Goal: Find contact information: Find contact information

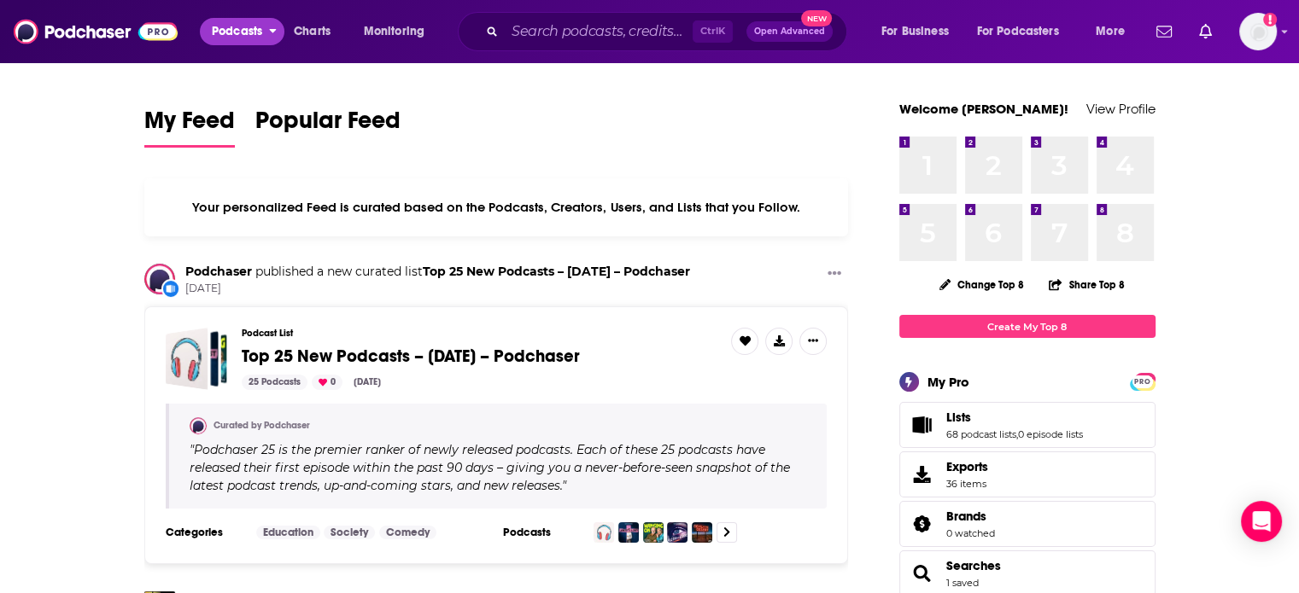
click at [254, 39] on span "Podcasts" at bounding box center [237, 32] width 50 height 24
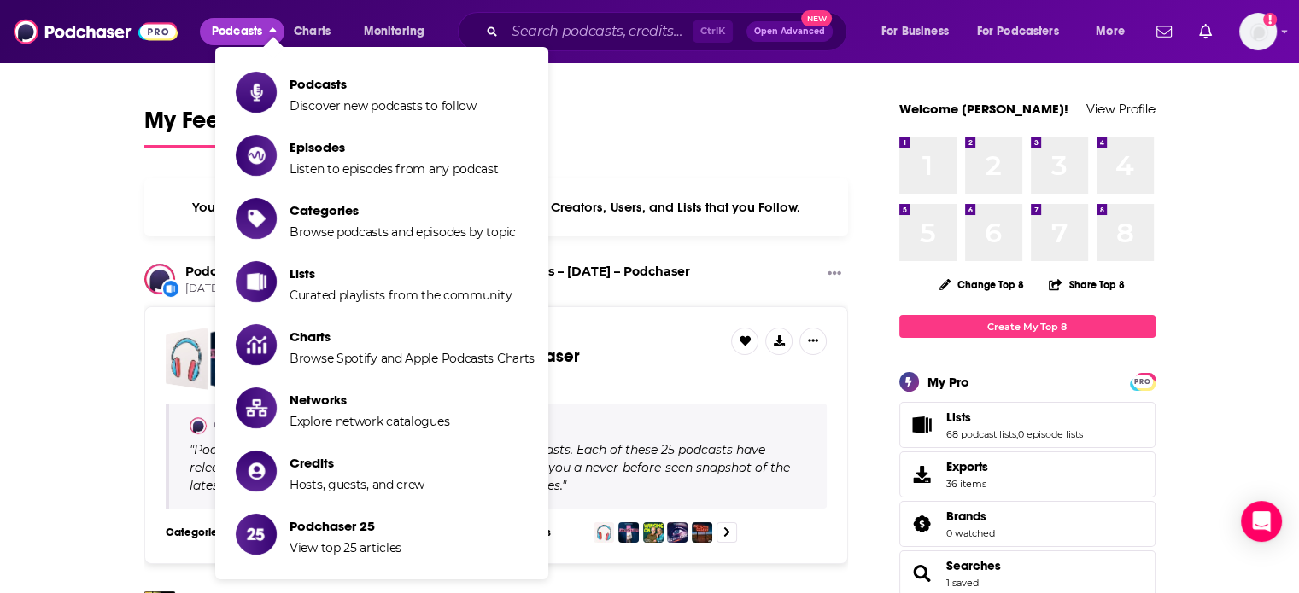
click at [237, 77] on span "Show item sub-menu" at bounding box center [256, 92] width 41 height 41
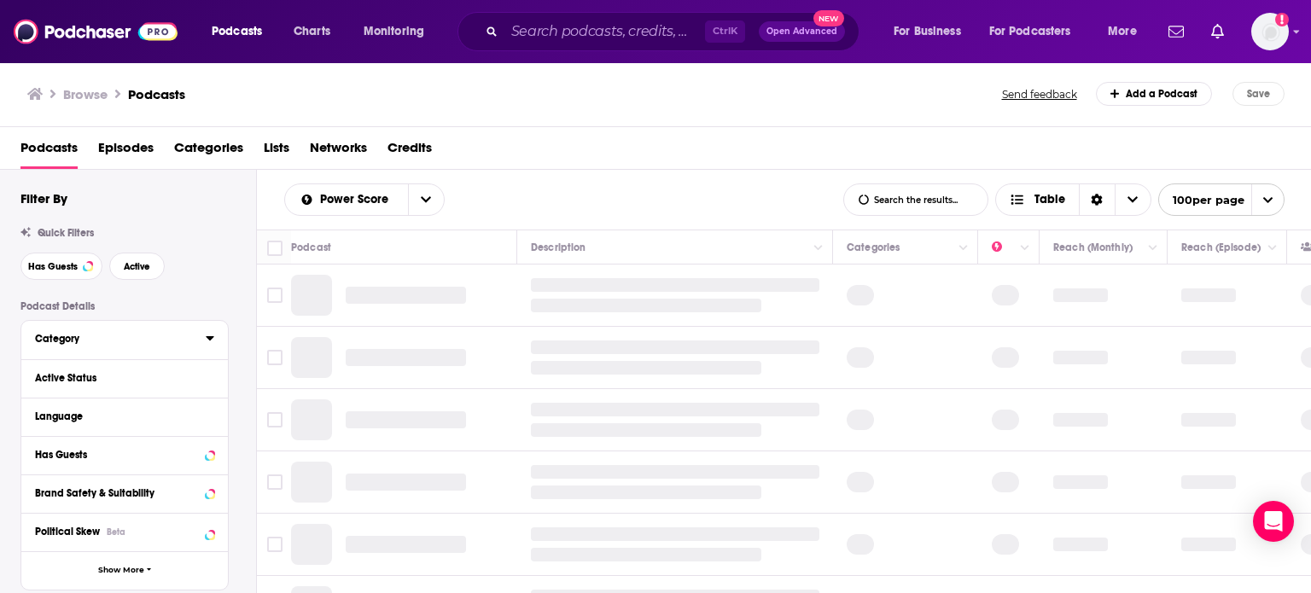
click at [148, 341] on div "Category" at bounding box center [115, 339] width 160 height 12
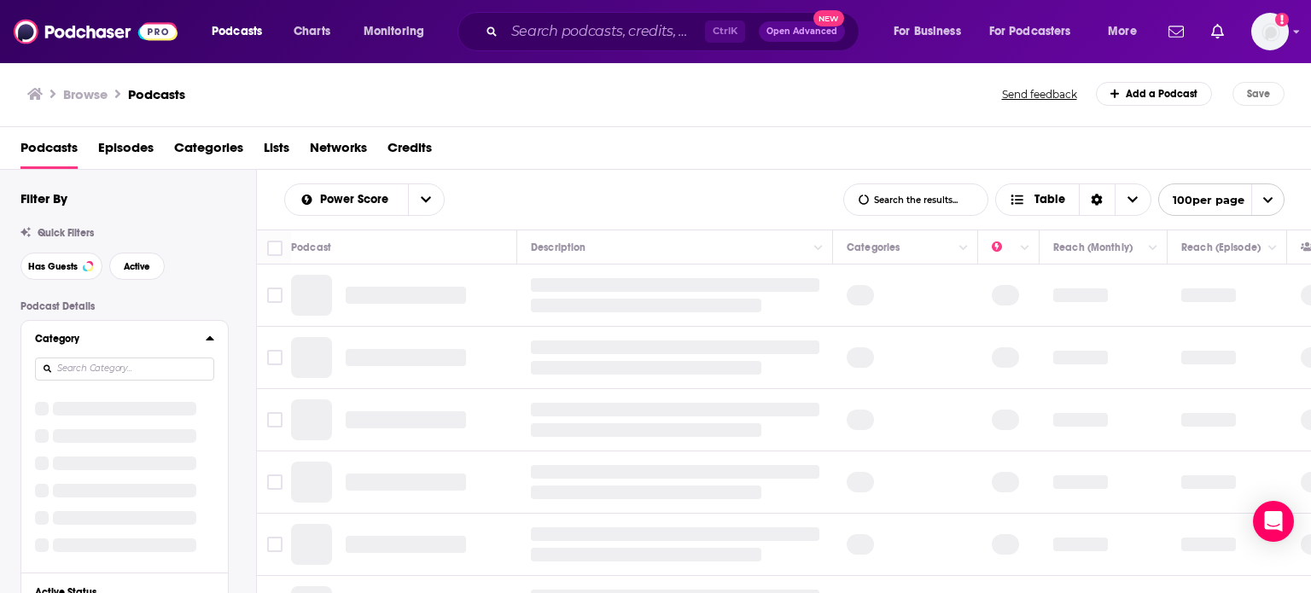
click at [208, 339] on icon at bounding box center [210, 338] width 8 height 4
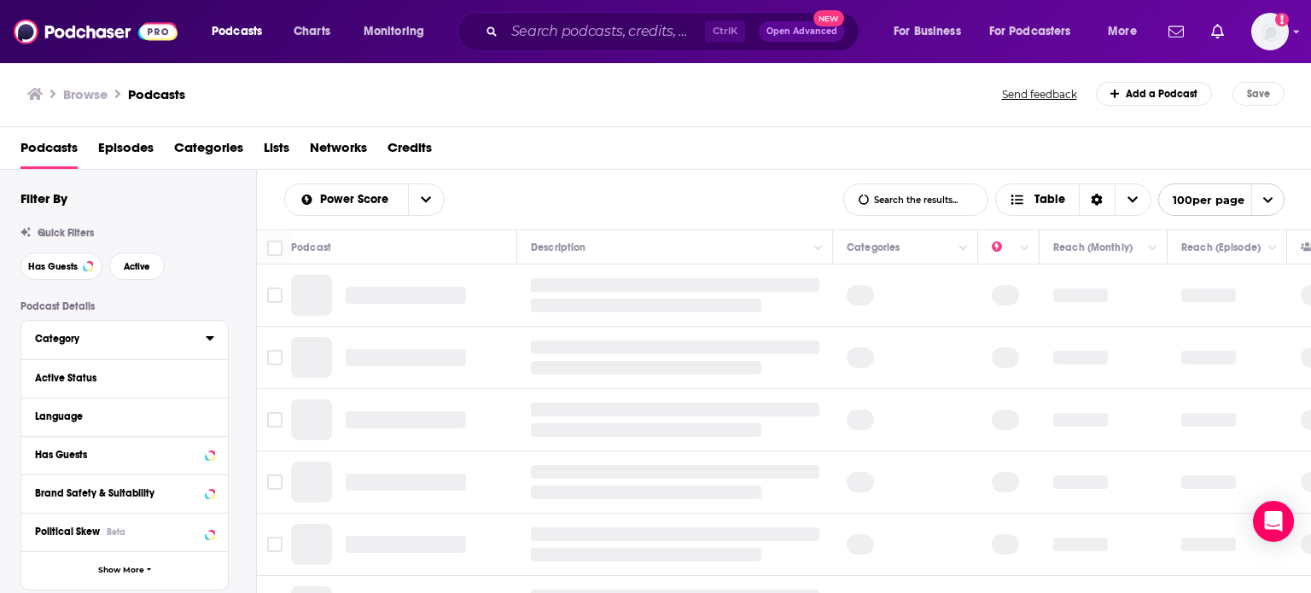
click at [211, 338] on icon at bounding box center [210, 338] width 8 height 4
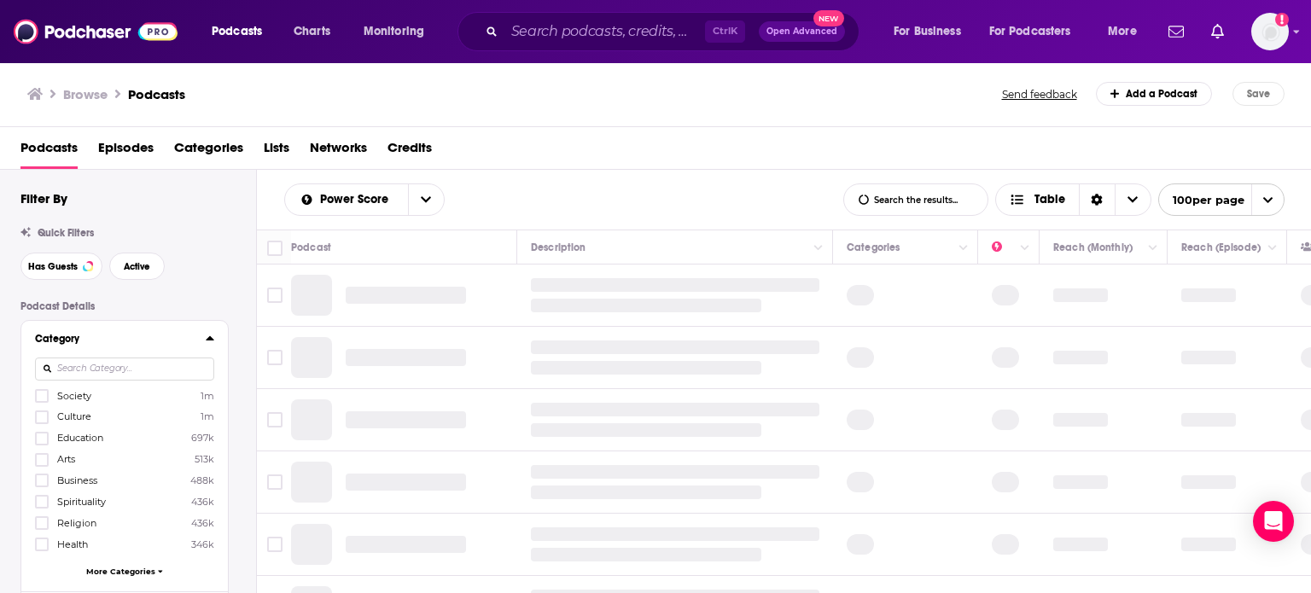
click at [180, 361] on input at bounding box center [124, 369] width 179 height 23
type input "sports"
click at [62, 393] on span "Sports" at bounding box center [71, 396] width 29 height 12
click at [42, 401] on input "multiSelectOption-sports-0" at bounding box center [42, 401] width 0 height 0
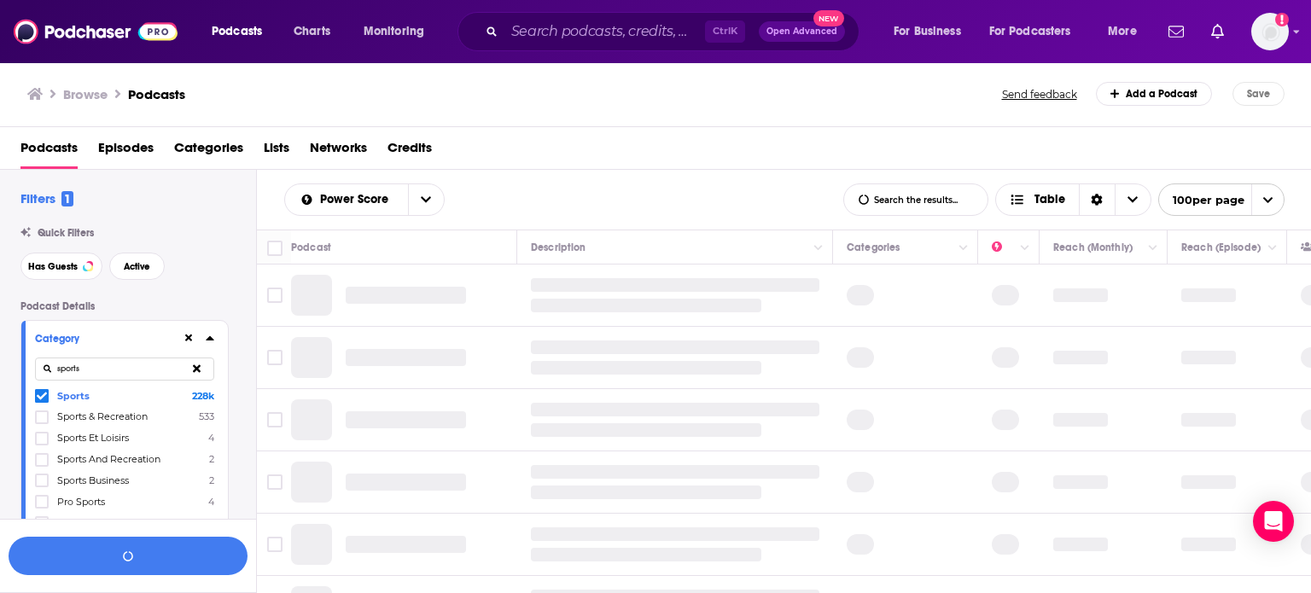
click at [190, 279] on div "Has Guests Active" at bounding box center [138, 266] width 236 height 27
click at [211, 331] on div at bounding box center [198, 338] width 32 height 21
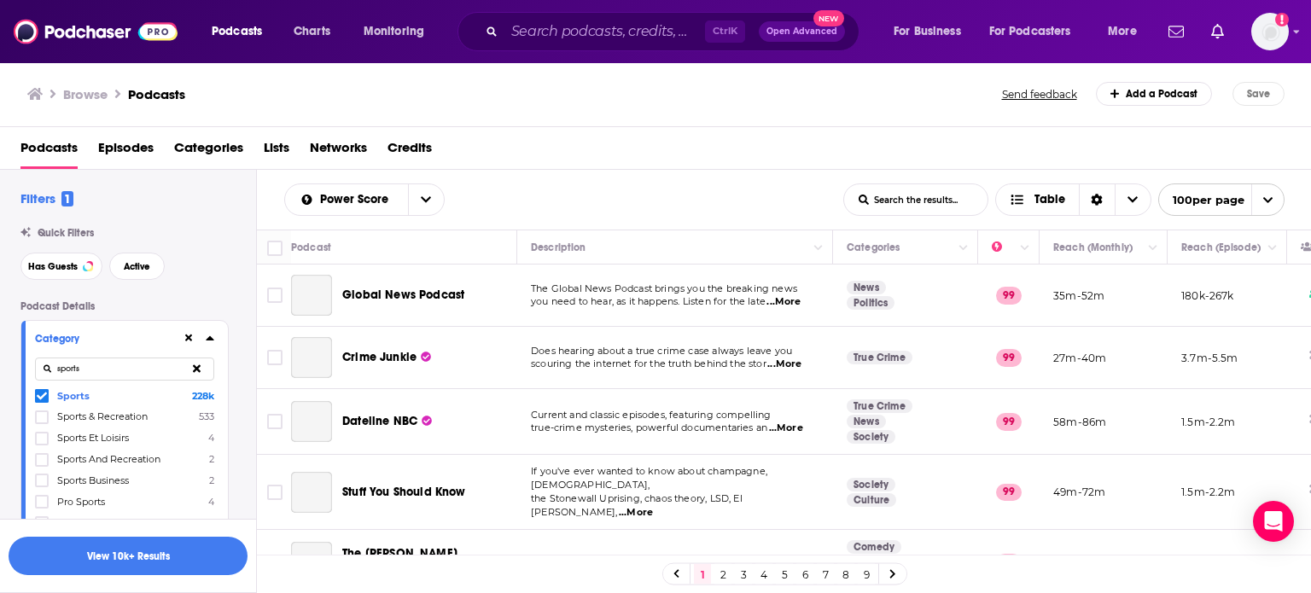
click at [211, 342] on icon at bounding box center [210, 338] width 9 height 14
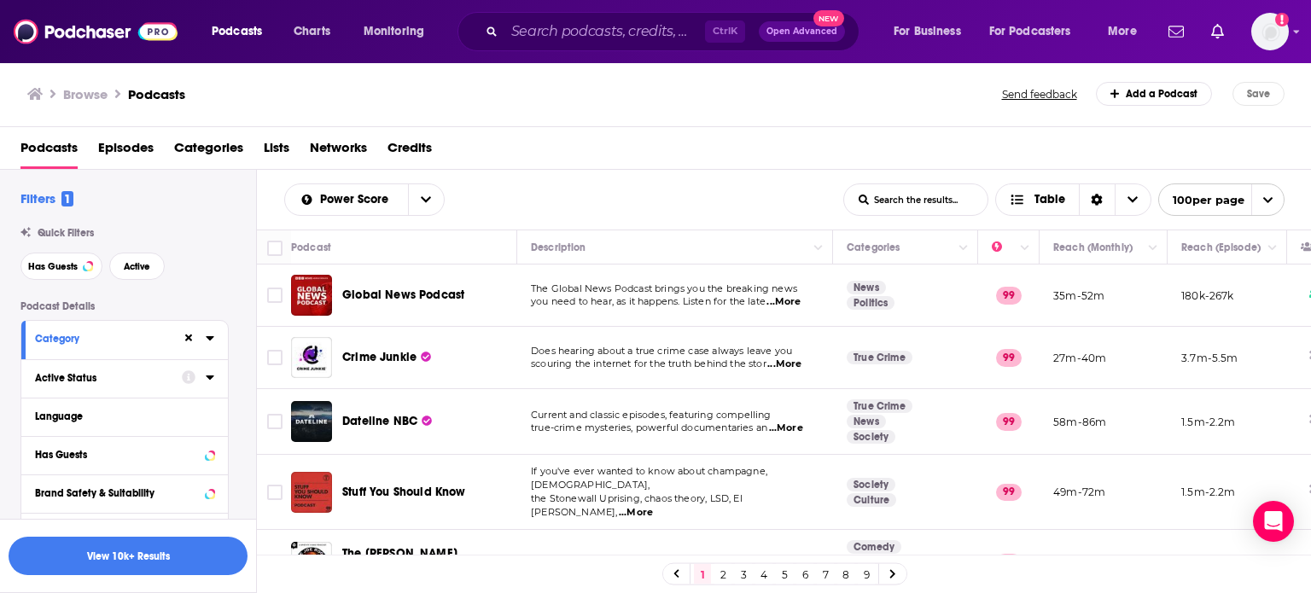
click at [208, 378] on icon at bounding box center [210, 378] width 8 height 4
click at [205, 410] on div "open menu" at bounding box center [205, 411] width 18 height 12
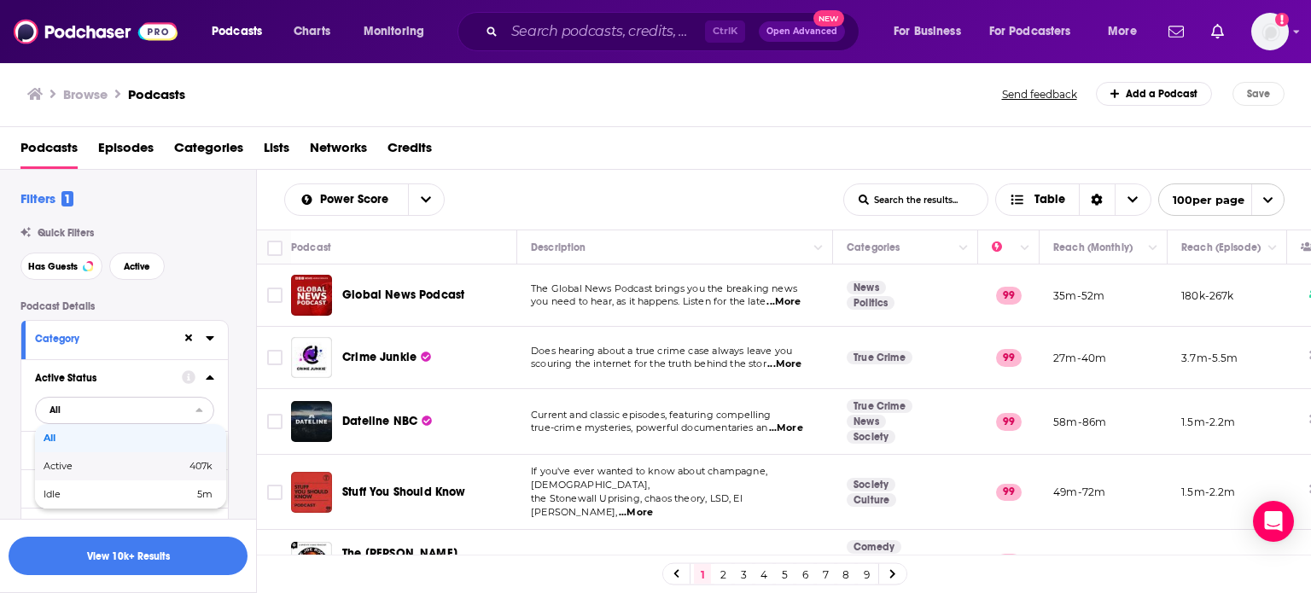
click at [96, 464] on span "Active" at bounding box center [86, 466] width 85 height 9
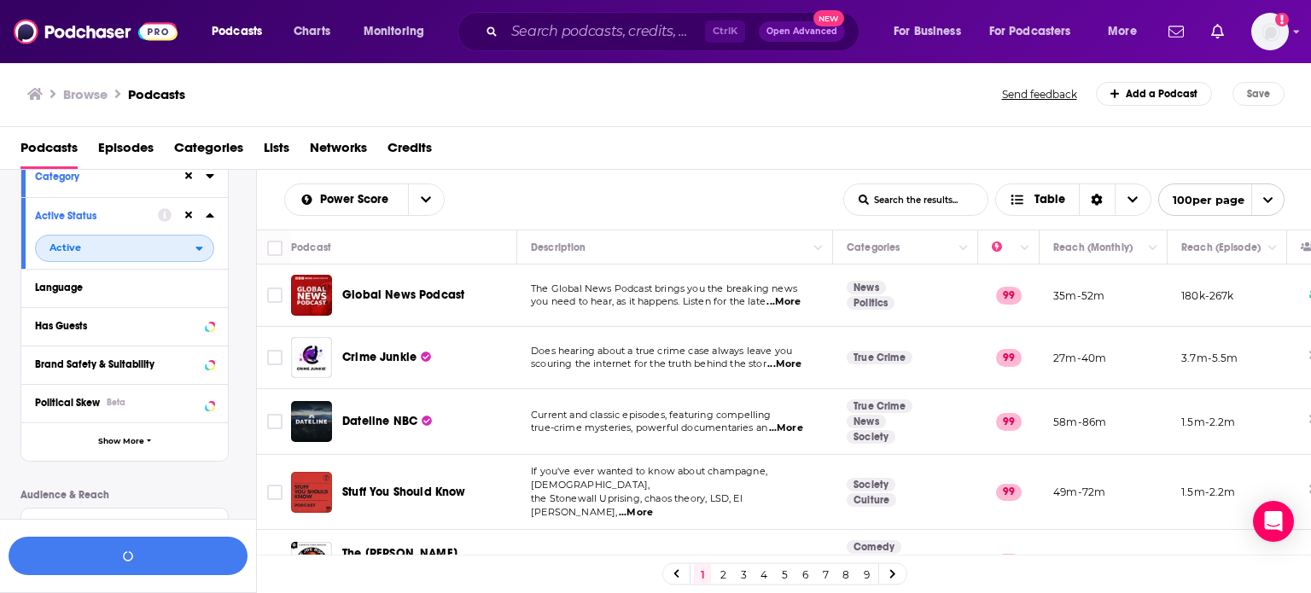
scroll to position [171, 0]
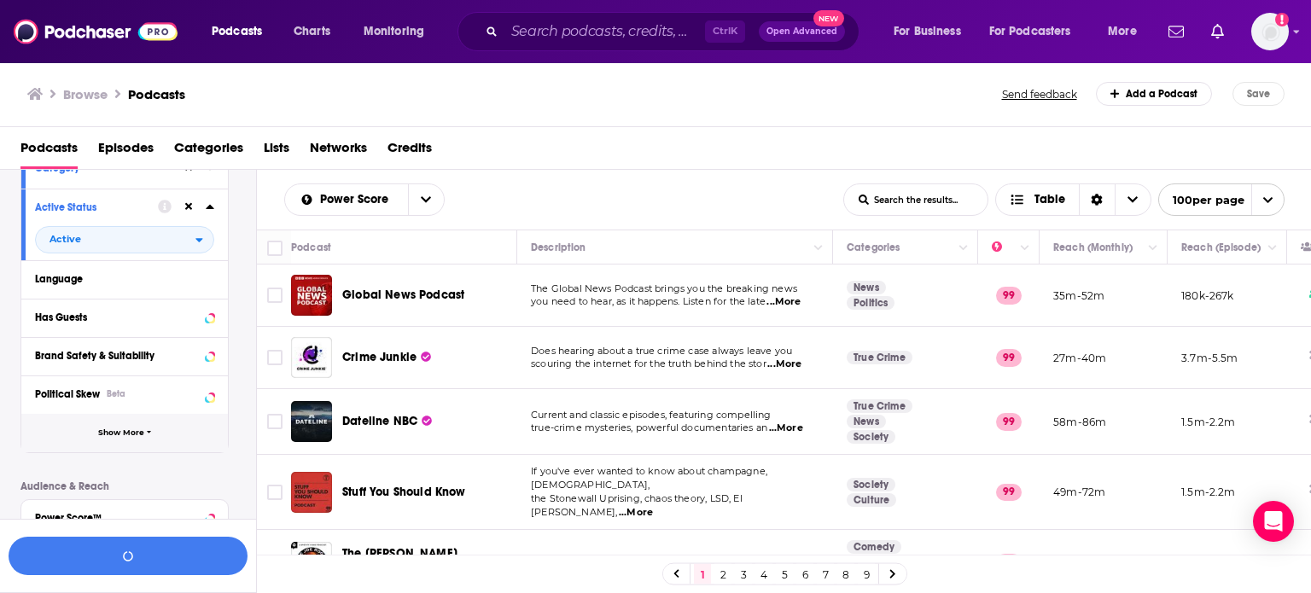
click at [164, 429] on button "Show More" at bounding box center [124, 433] width 207 height 38
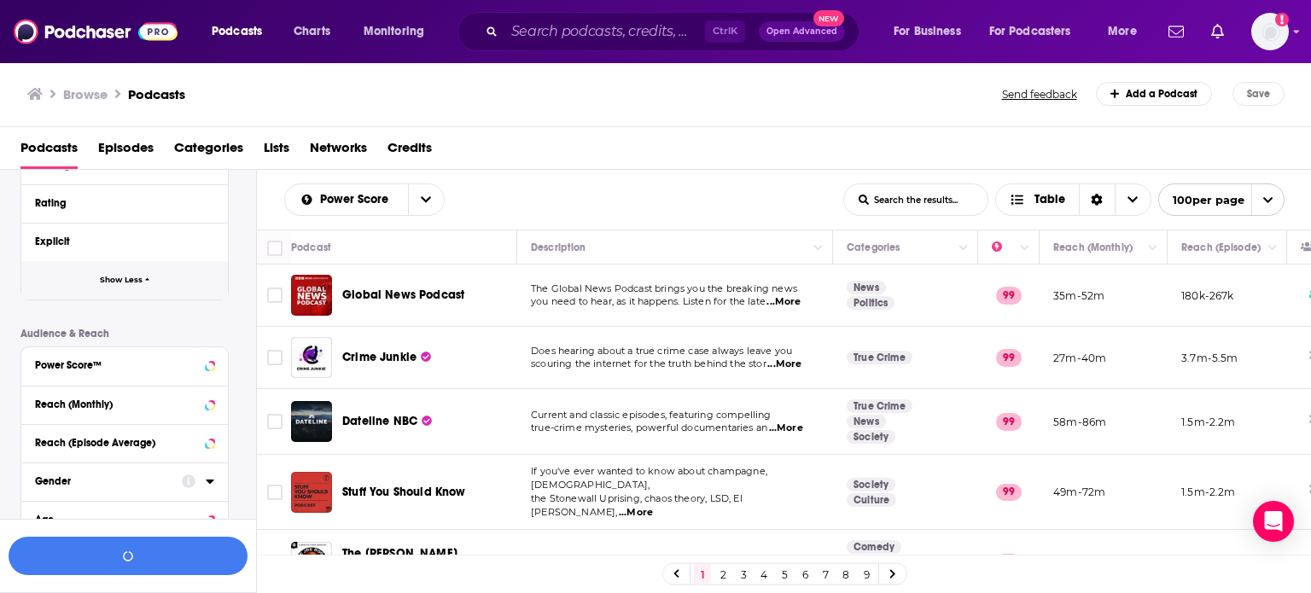
scroll to position [768, 0]
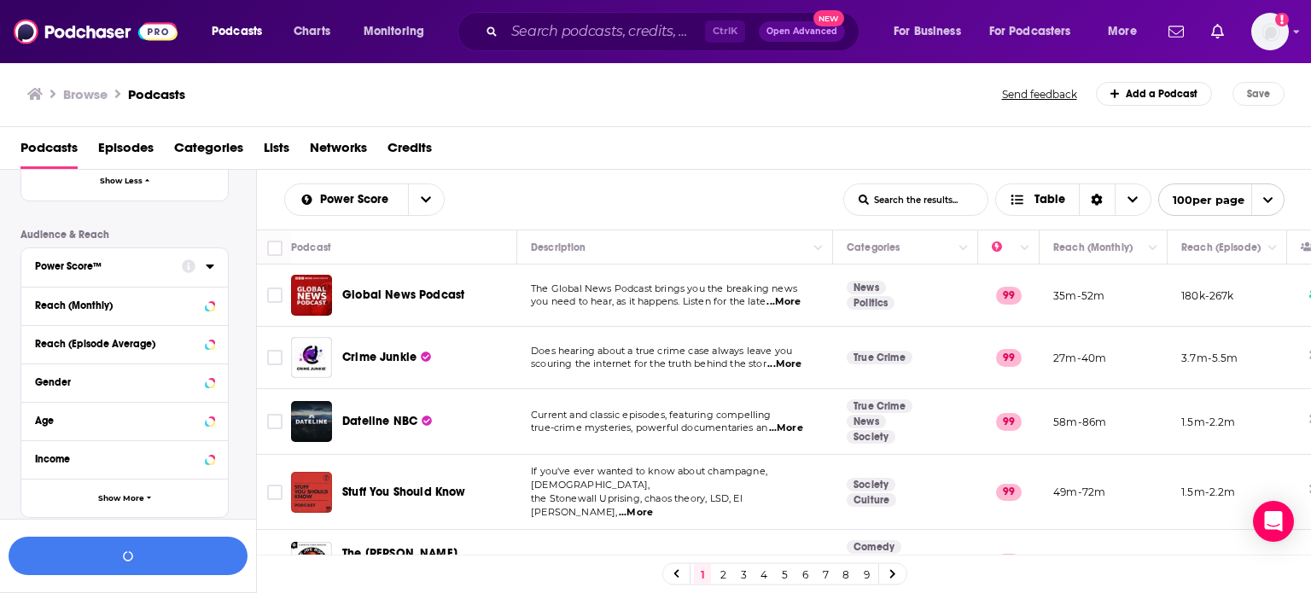
click at [208, 266] on icon at bounding box center [210, 267] width 8 height 4
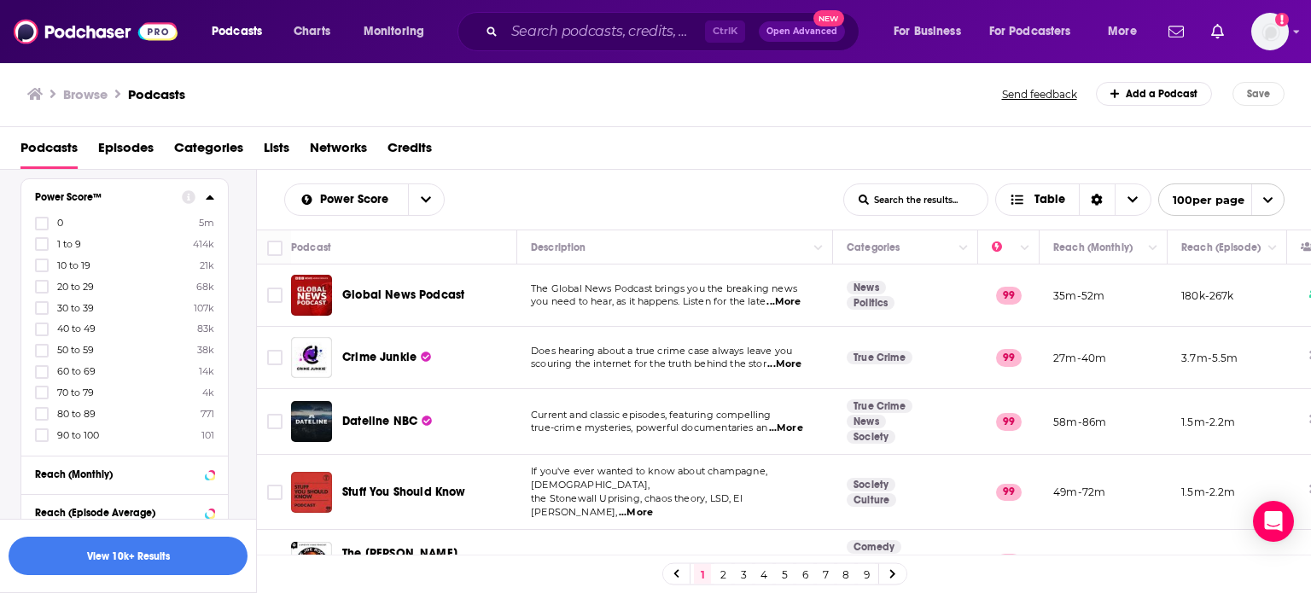
scroll to position [854, 0]
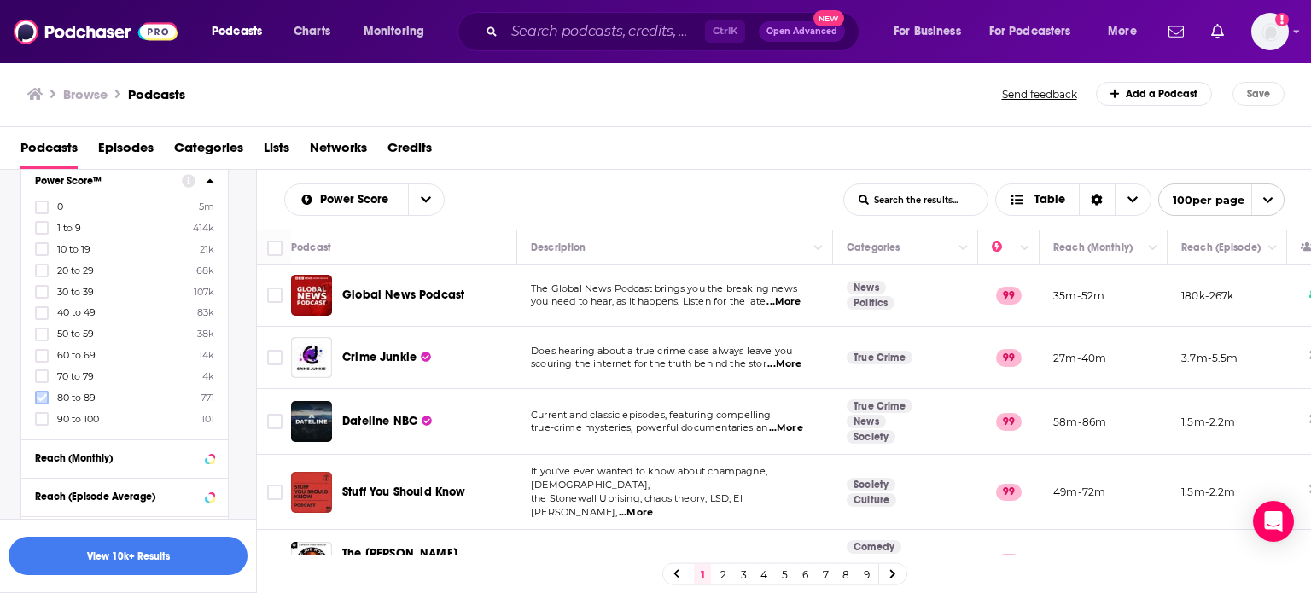
click at [44, 392] on label at bounding box center [42, 398] width 14 height 14
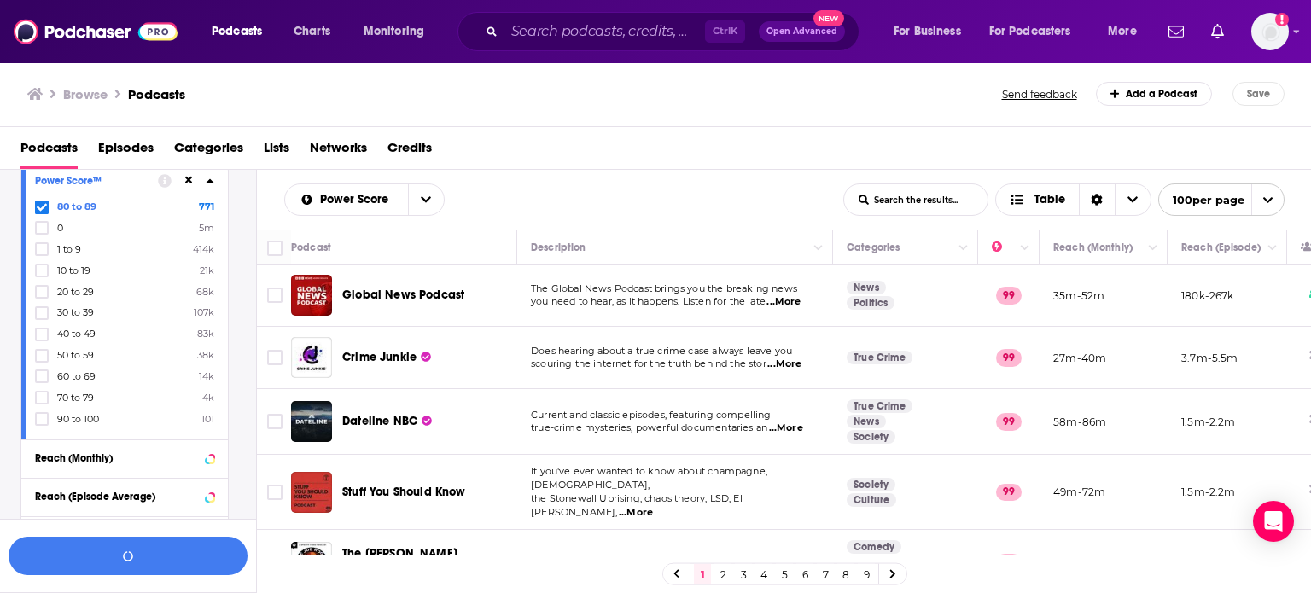
click at [42, 389] on div "80 to 89 771 0 5m 1 to 9 414k 10 to 19 21k 20 to 29 68k 30 to 39 107k 40 to 49 …" at bounding box center [124, 313] width 179 height 226
click at [44, 397] on icon at bounding box center [42, 398] width 10 height 8
click at [43, 398] on icon at bounding box center [42, 398] width 10 height 8
click at [209, 458] on icon at bounding box center [210, 459] width 8 height 4
click at [103, 498] on input "number" at bounding box center [77, 489] width 85 height 27
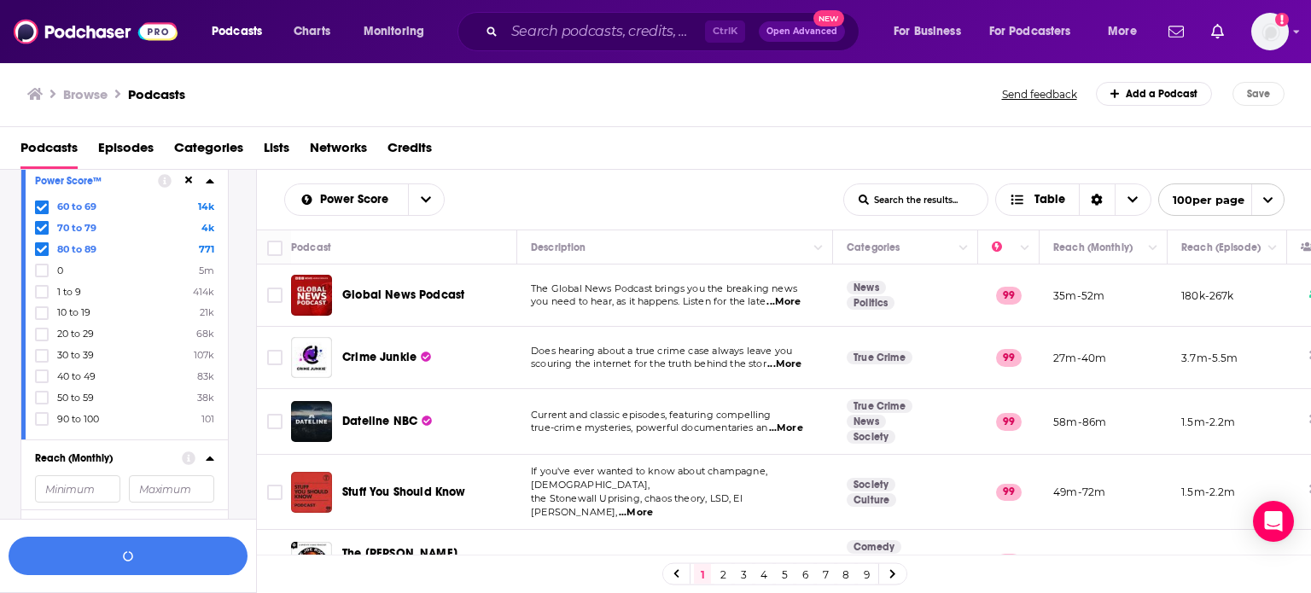
click at [98, 493] on input "number" at bounding box center [77, 489] width 85 height 27
type input "200000"
click at [198, 564] on button "View 2k Results" at bounding box center [128, 556] width 239 height 38
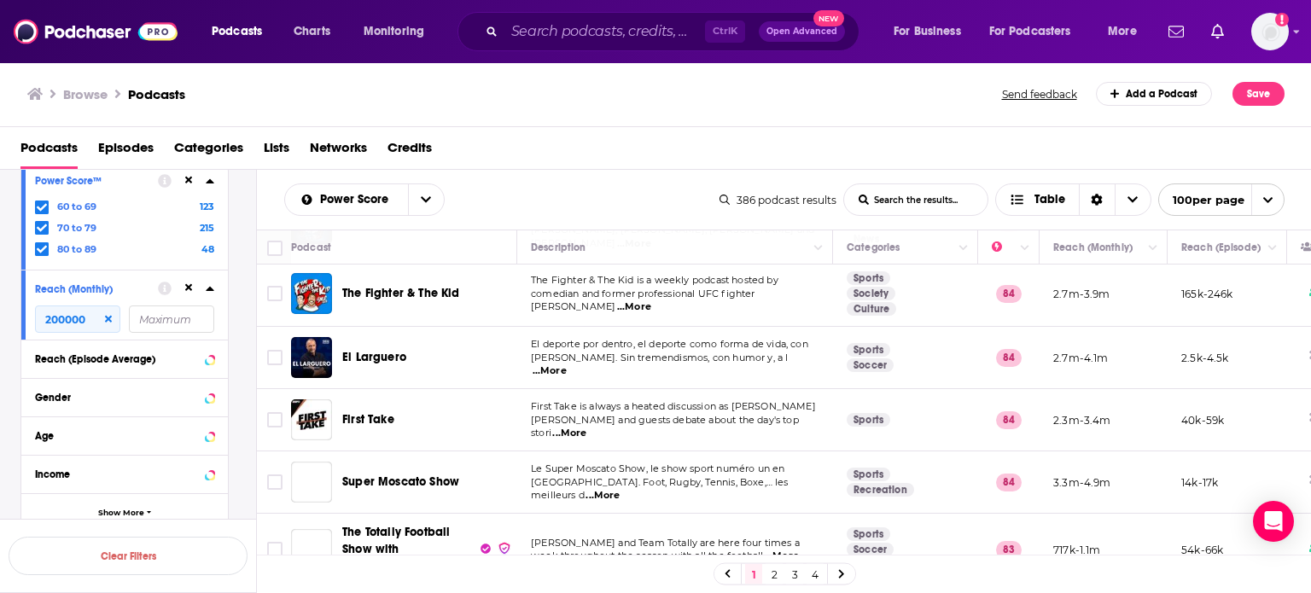
scroll to position [1025, 0]
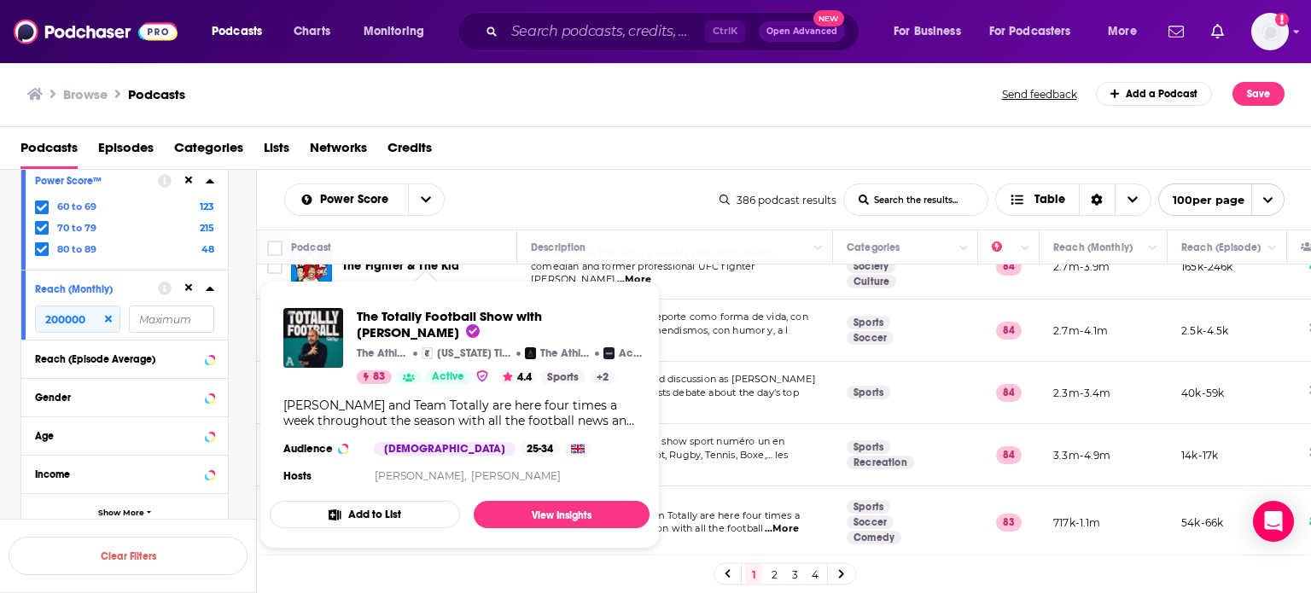
click at [698, 435] on span "Le Super Moscato Show, le show sport numéro un en" at bounding box center [658, 441] width 254 height 12
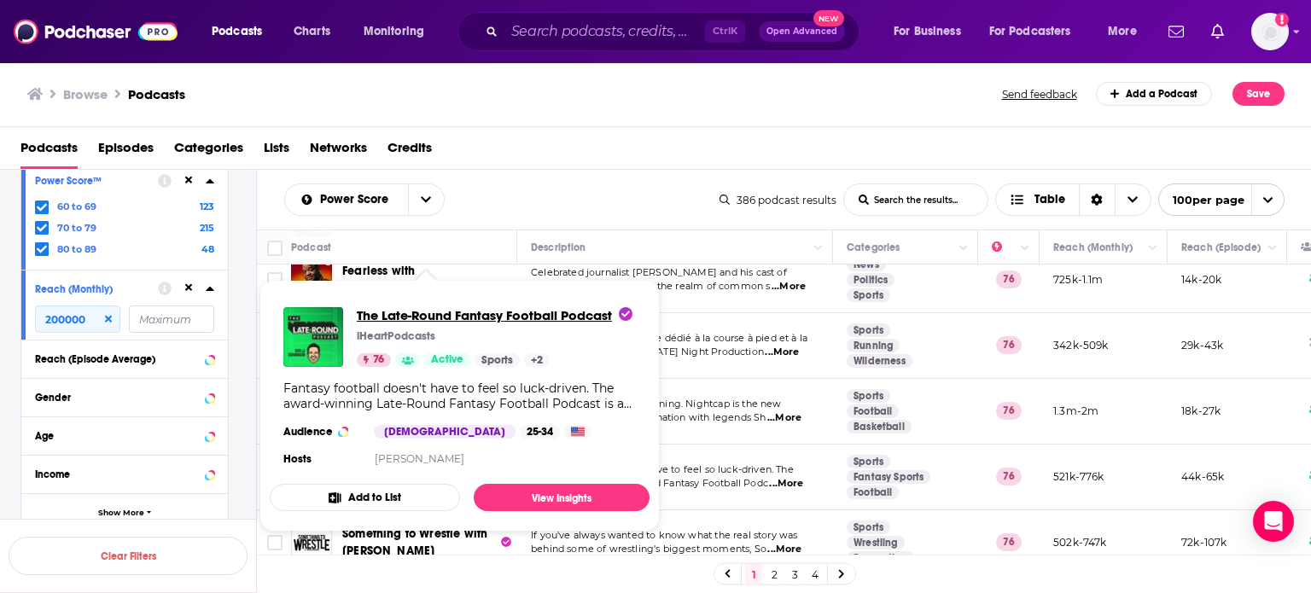
scroll to position [6187, 0]
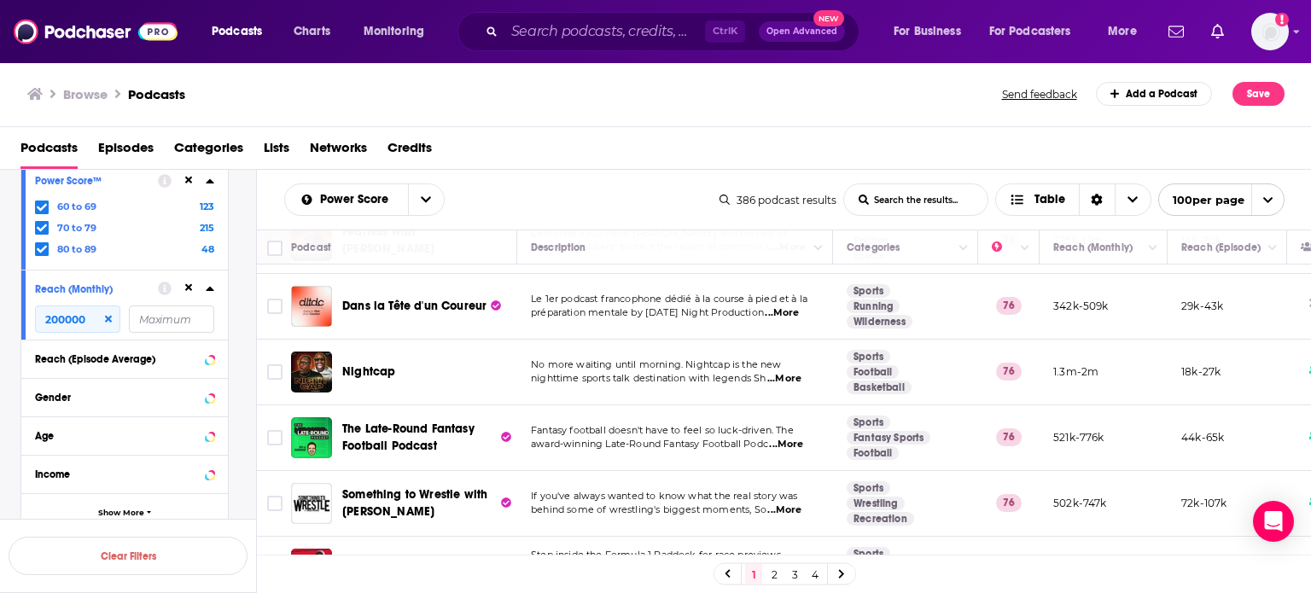
click at [769, 580] on link "2" at bounding box center [774, 574] width 17 height 20
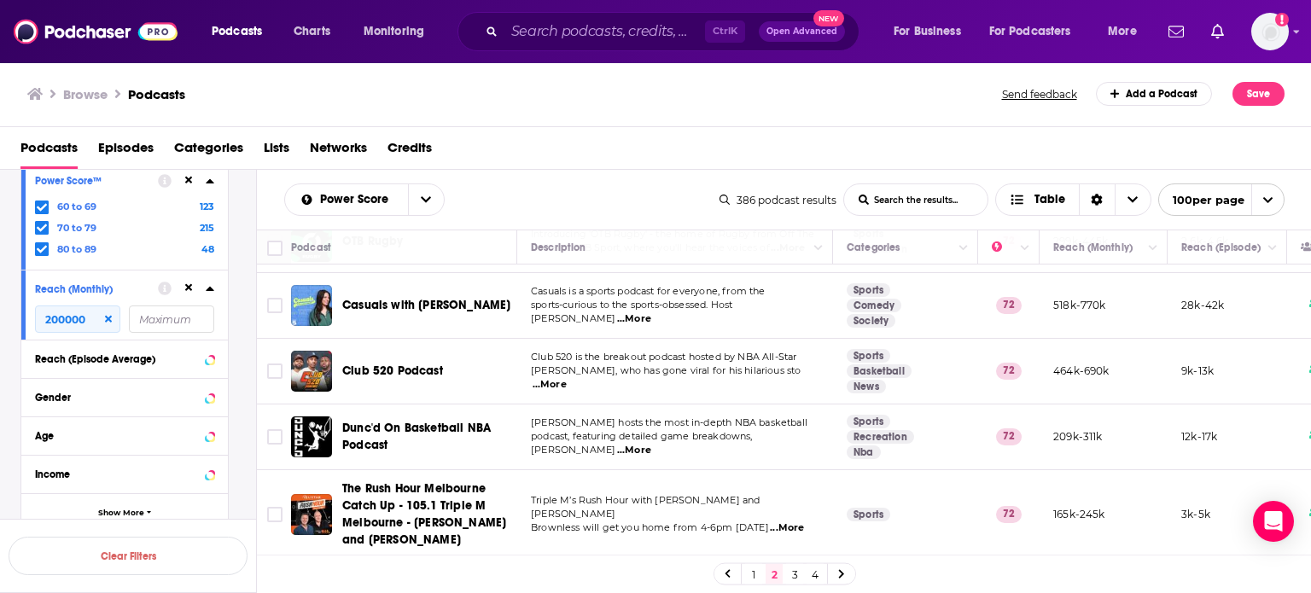
scroll to position [6163, 0]
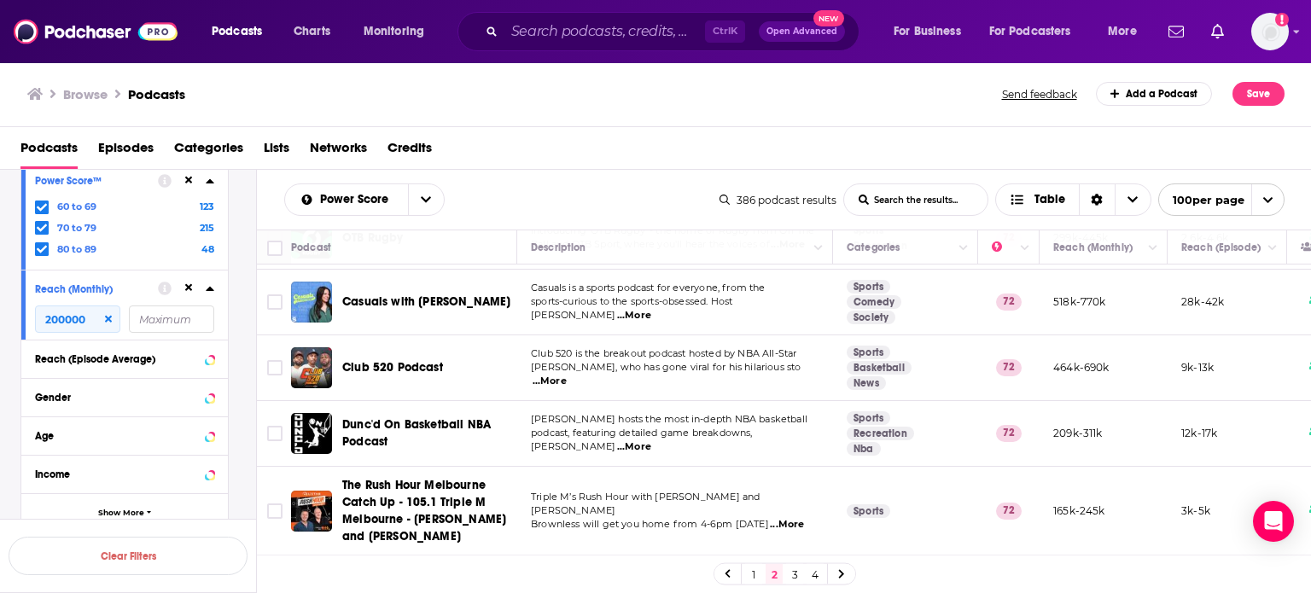
click at [797, 574] on link "3" at bounding box center [794, 574] width 17 height 20
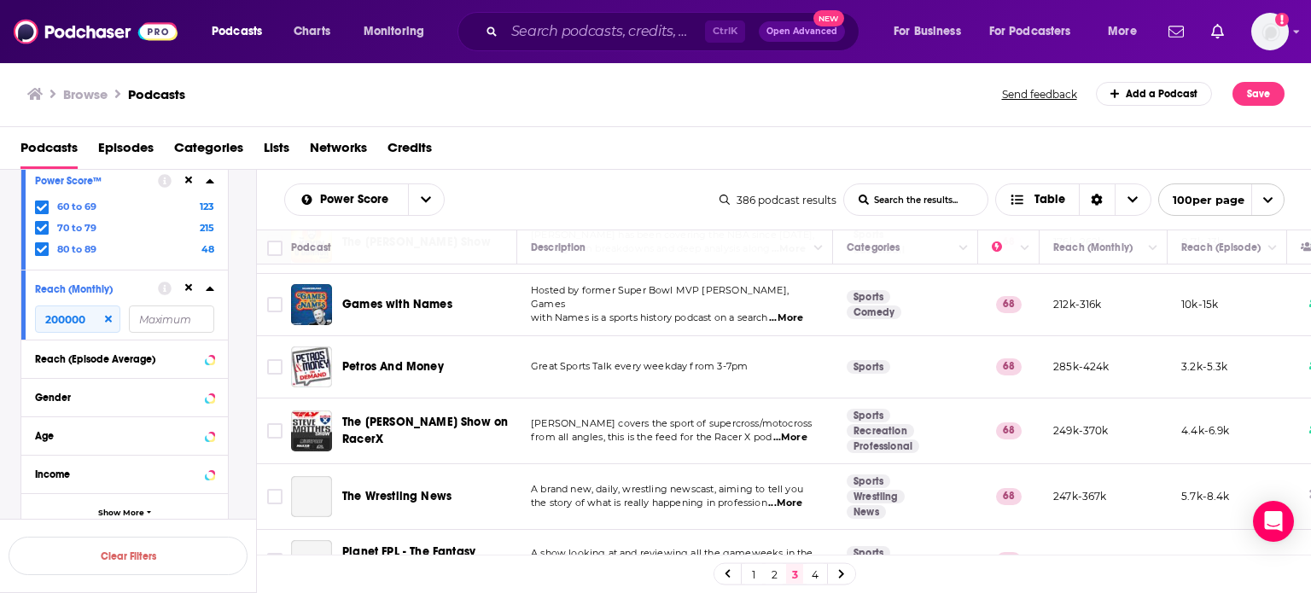
scroll to position [6198, 0]
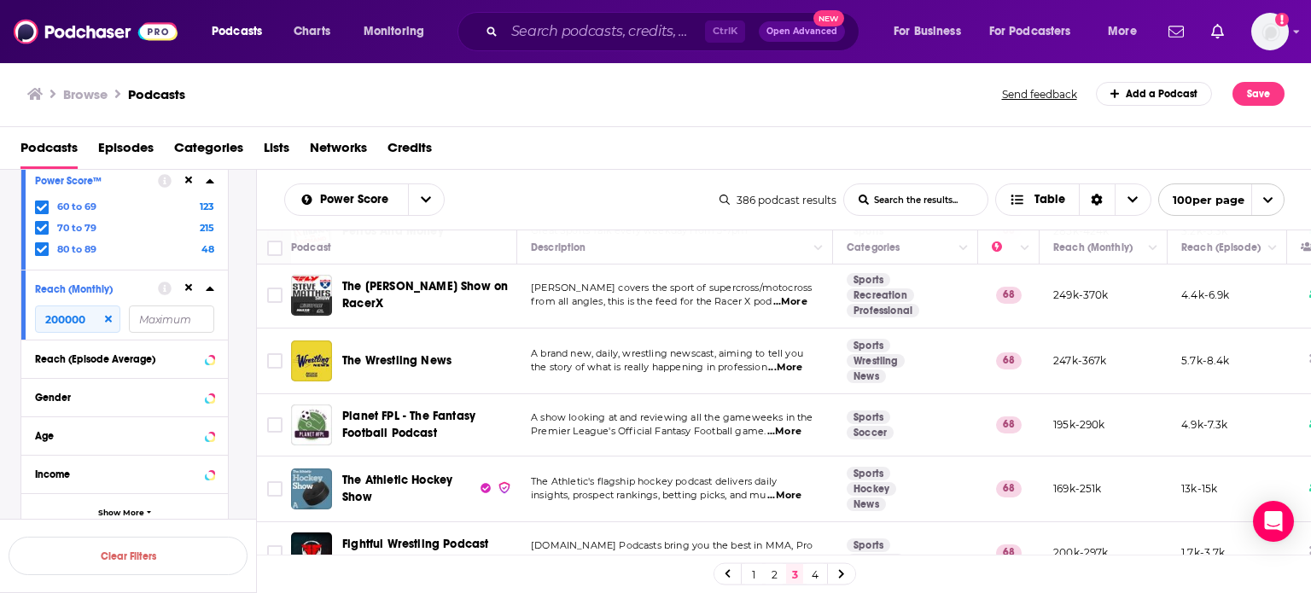
drag, startPoint x: 818, startPoint y: 568, endPoint x: 947, endPoint y: 593, distance: 131.3
click at [818, 568] on link "4" at bounding box center [815, 574] width 17 height 20
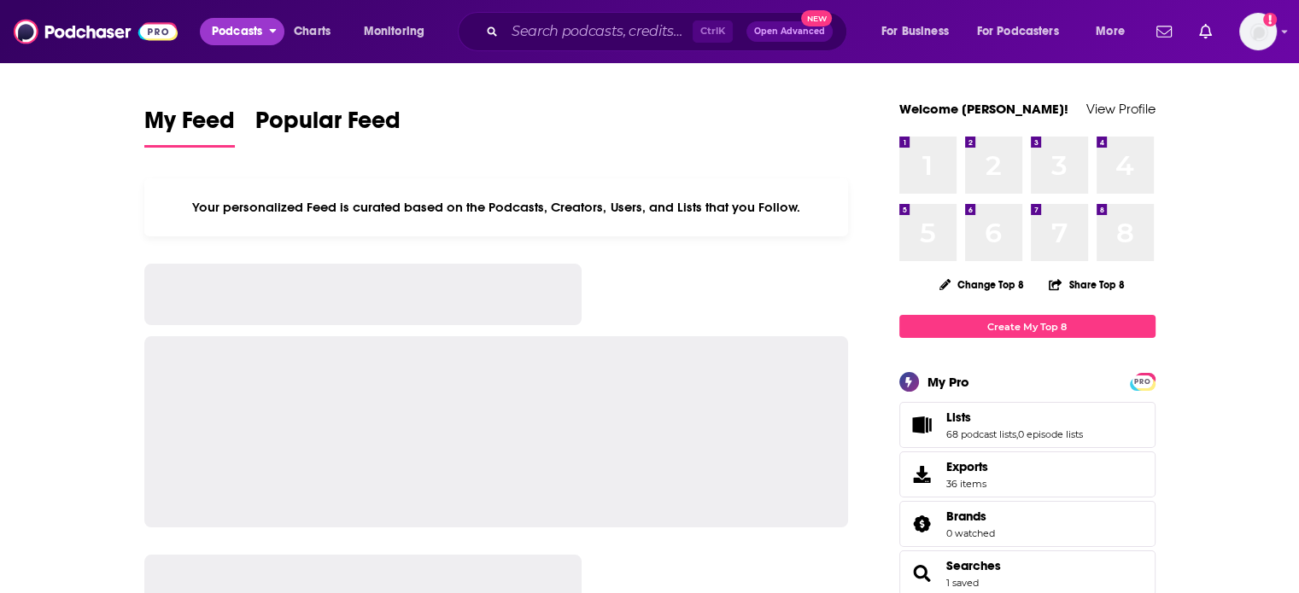
click at [214, 31] on span "Podcasts" at bounding box center [237, 32] width 50 height 24
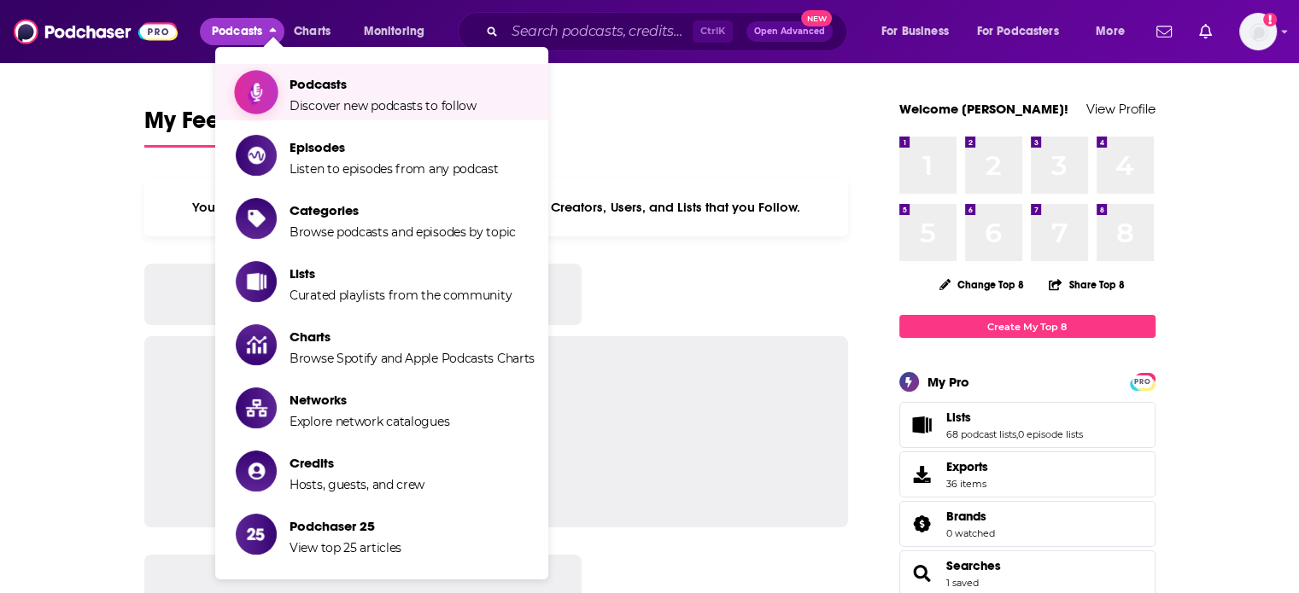
click at [250, 89] on icon "Show item sub-menu" at bounding box center [256, 92] width 21 height 22
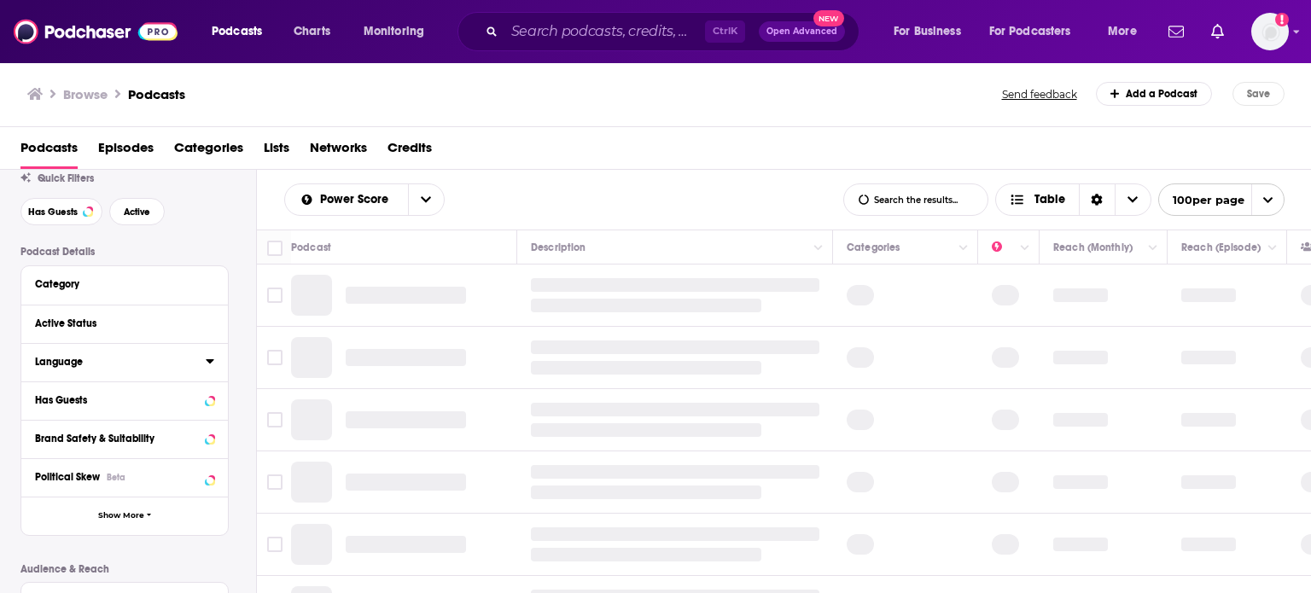
scroll to position [85, 0]
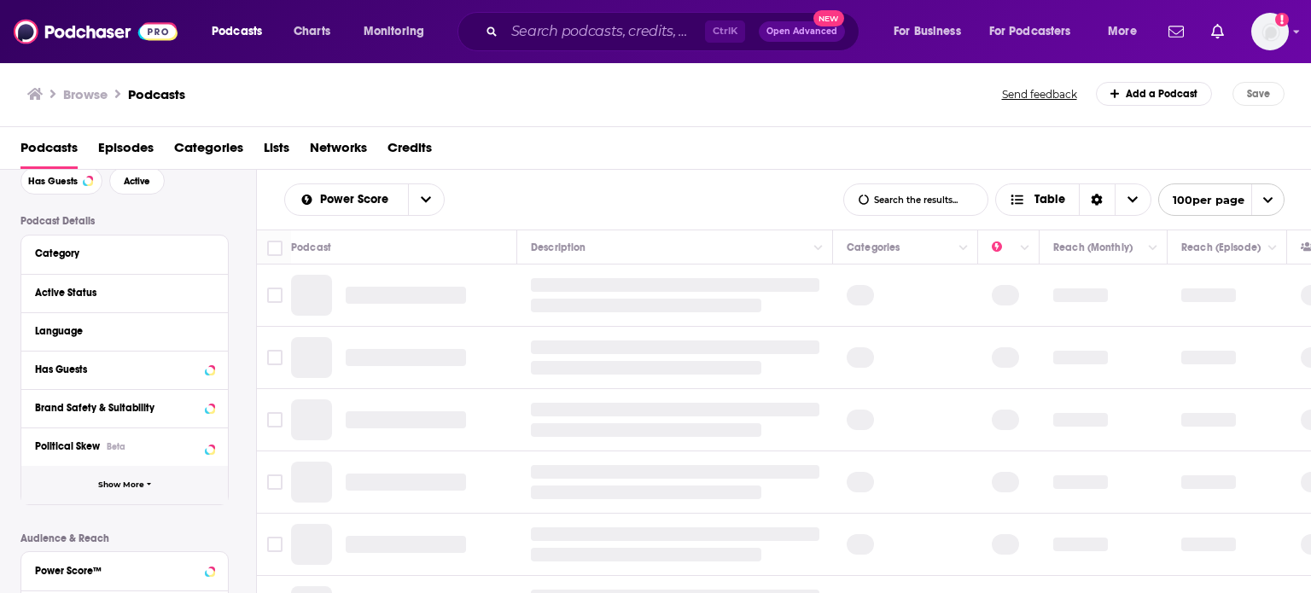
click at [132, 488] on span "Show More" at bounding box center [121, 485] width 46 height 9
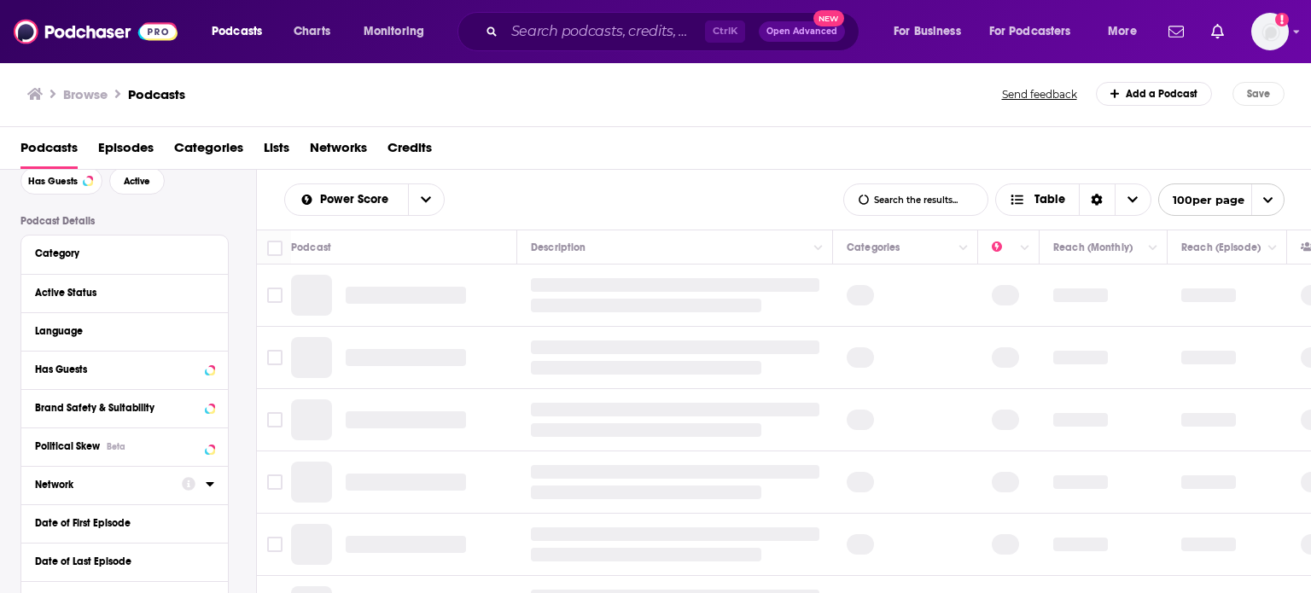
click at [210, 477] on icon at bounding box center [210, 484] width 9 height 14
click at [156, 513] on div at bounding box center [124, 603] width 179 height 217
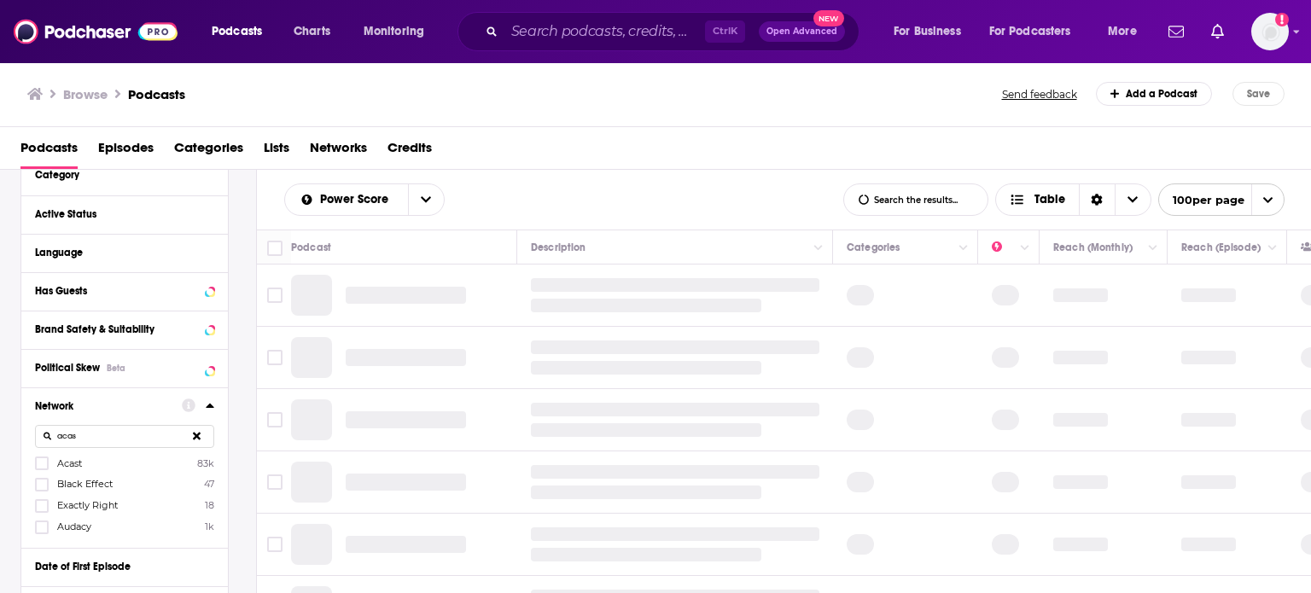
type input "acas"
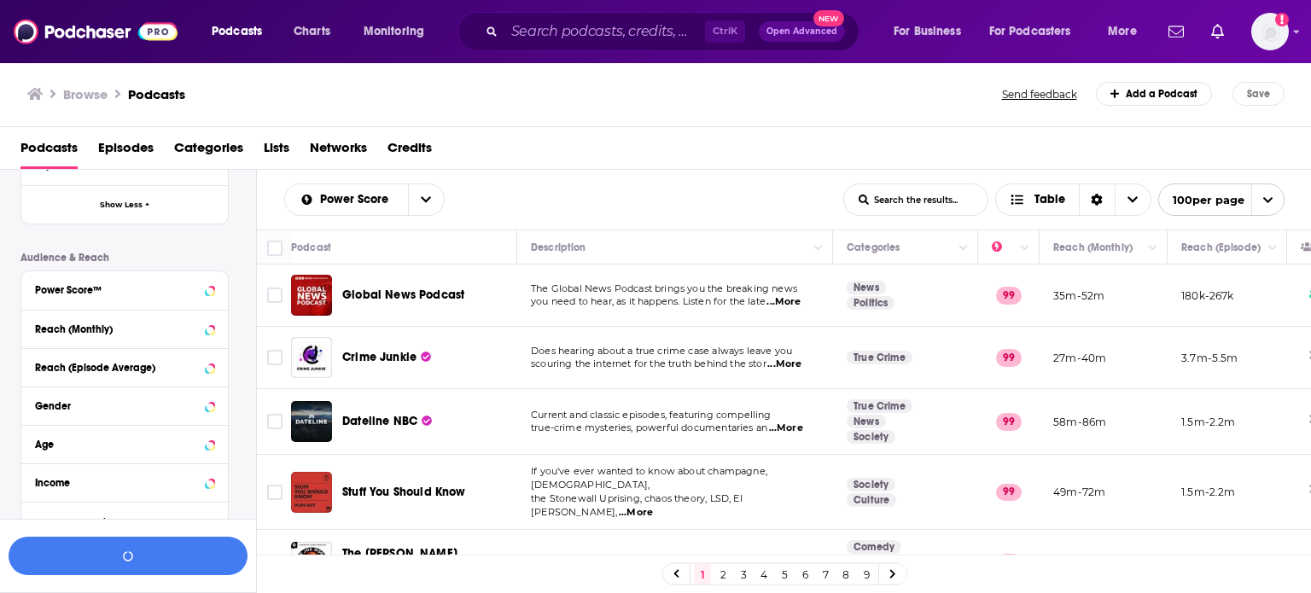
scroll to position [804, 0]
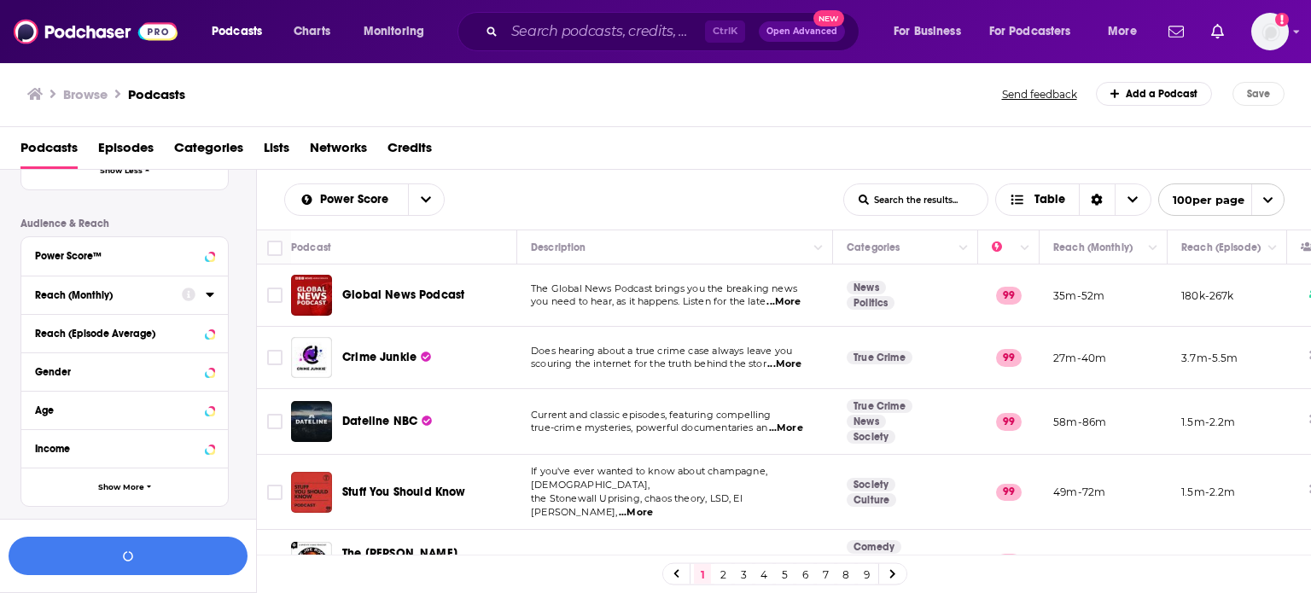
click at [210, 296] on icon at bounding box center [210, 295] width 8 height 4
click at [82, 330] on input "number" at bounding box center [77, 325] width 85 height 27
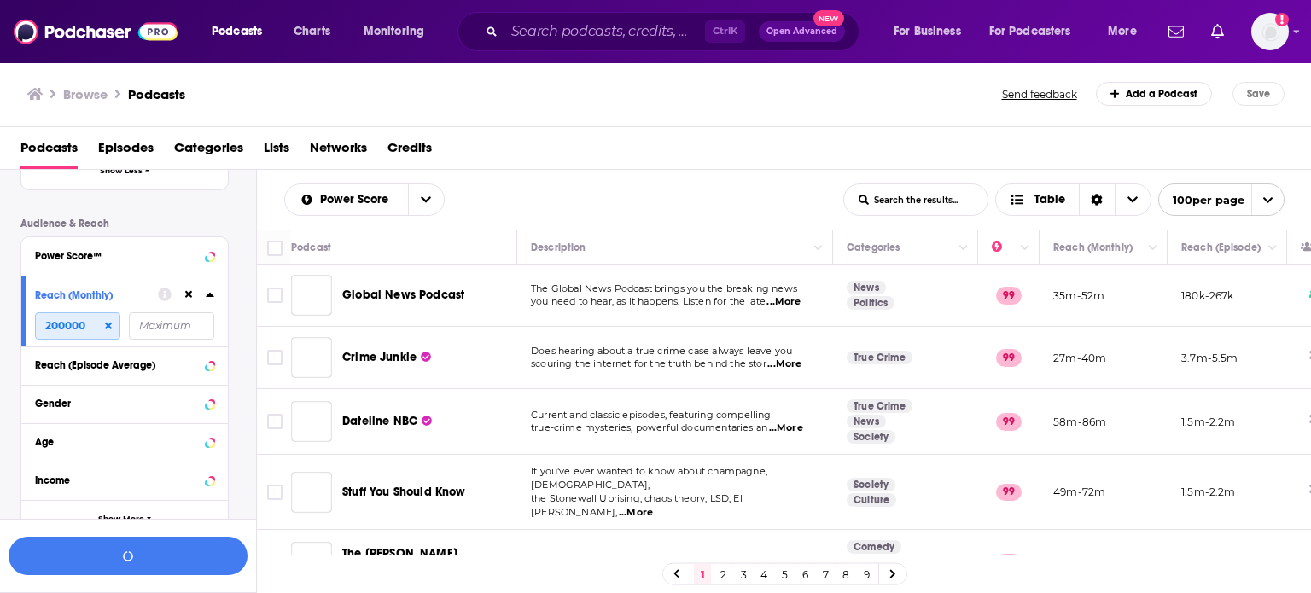
type input "200000"
click at [155, 326] on input "number" at bounding box center [171, 325] width 85 height 27
type input "400000"
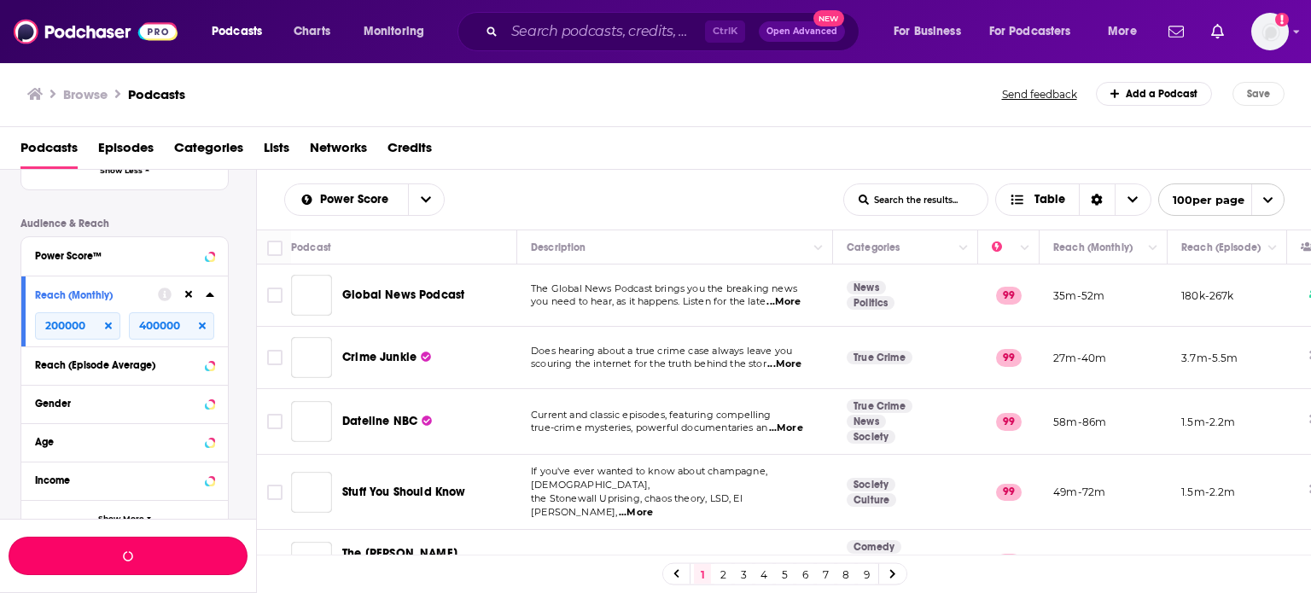
click at [206, 552] on button "button" at bounding box center [128, 556] width 239 height 38
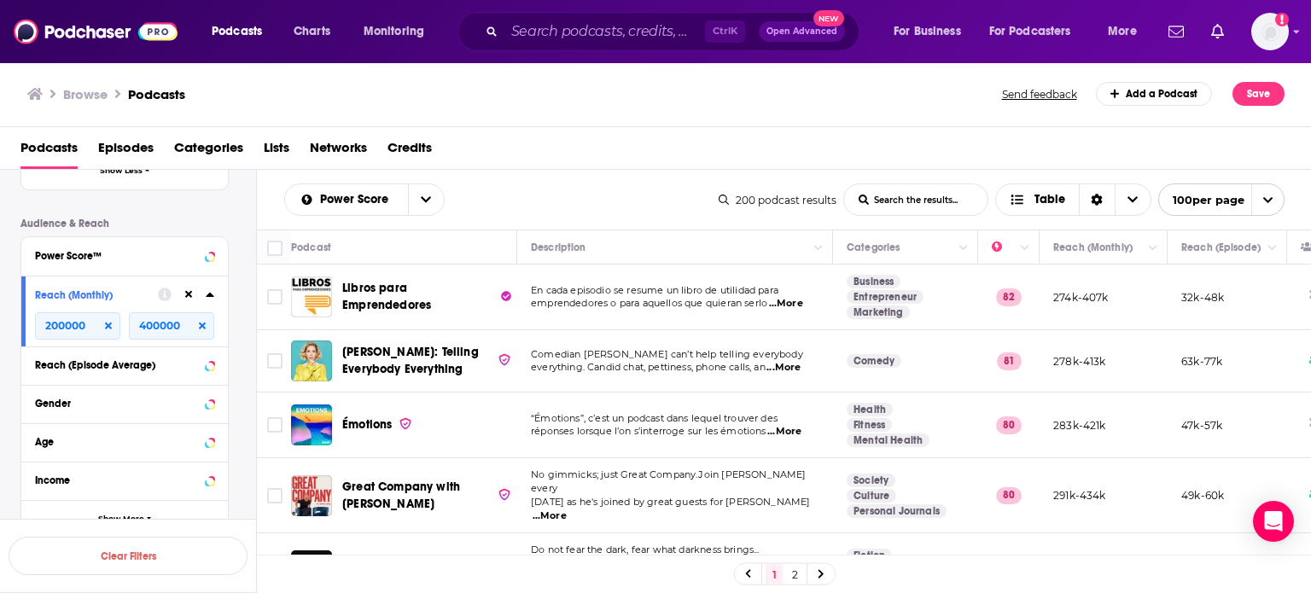
drag, startPoint x: 212, startPoint y: 0, endPoint x: 608, endPoint y: 316, distance: 506.7
click at [608, 316] on td "En cada episodio se resume un libro de utilidad para emprendedores o para aquel…" at bounding box center [675, 298] width 316 height 66
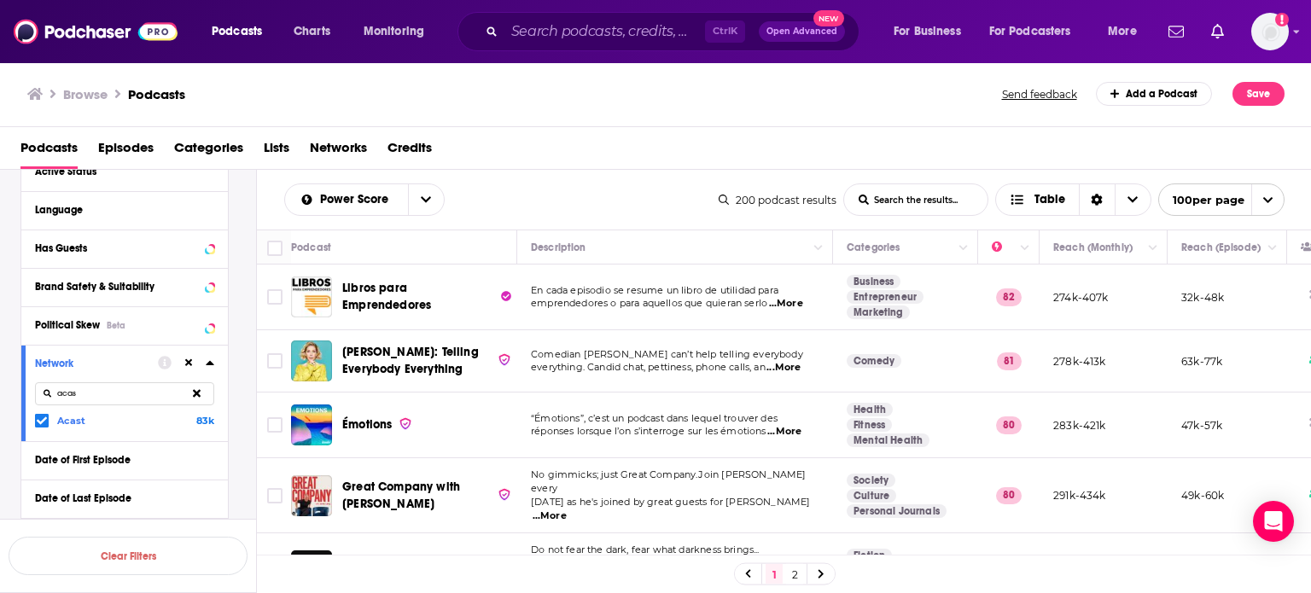
scroll to position [121, 0]
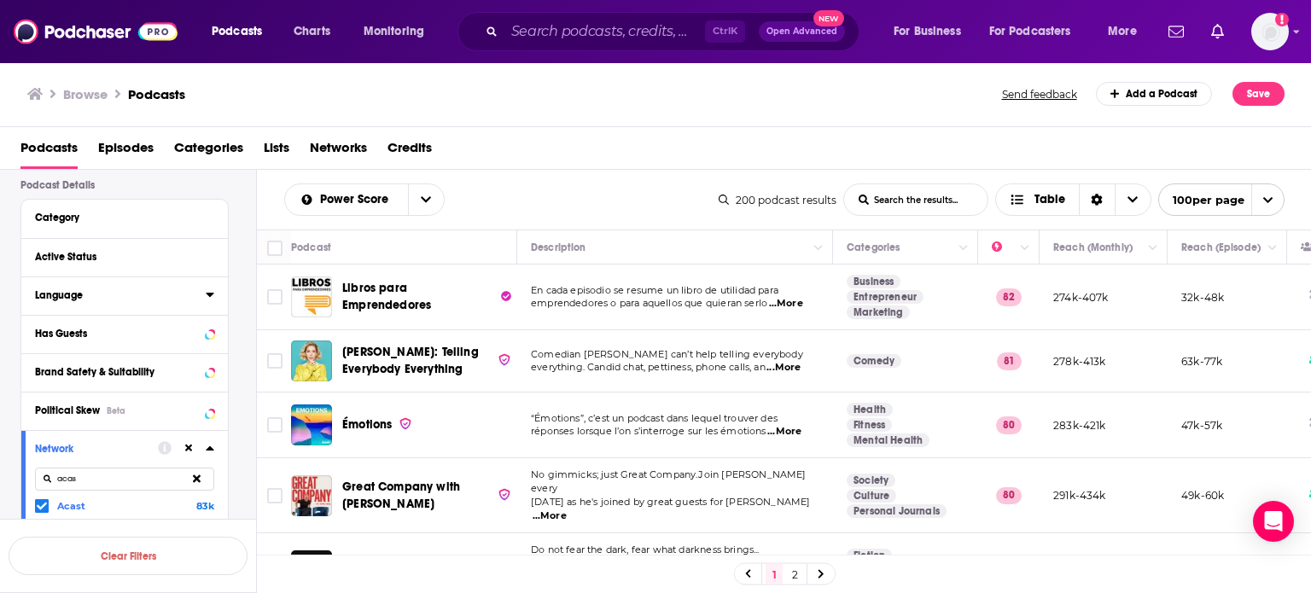
click at [34, 295] on div "Language" at bounding box center [124, 296] width 207 height 38
click at [209, 290] on icon at bounding box center [210, 295] width 9 height 14
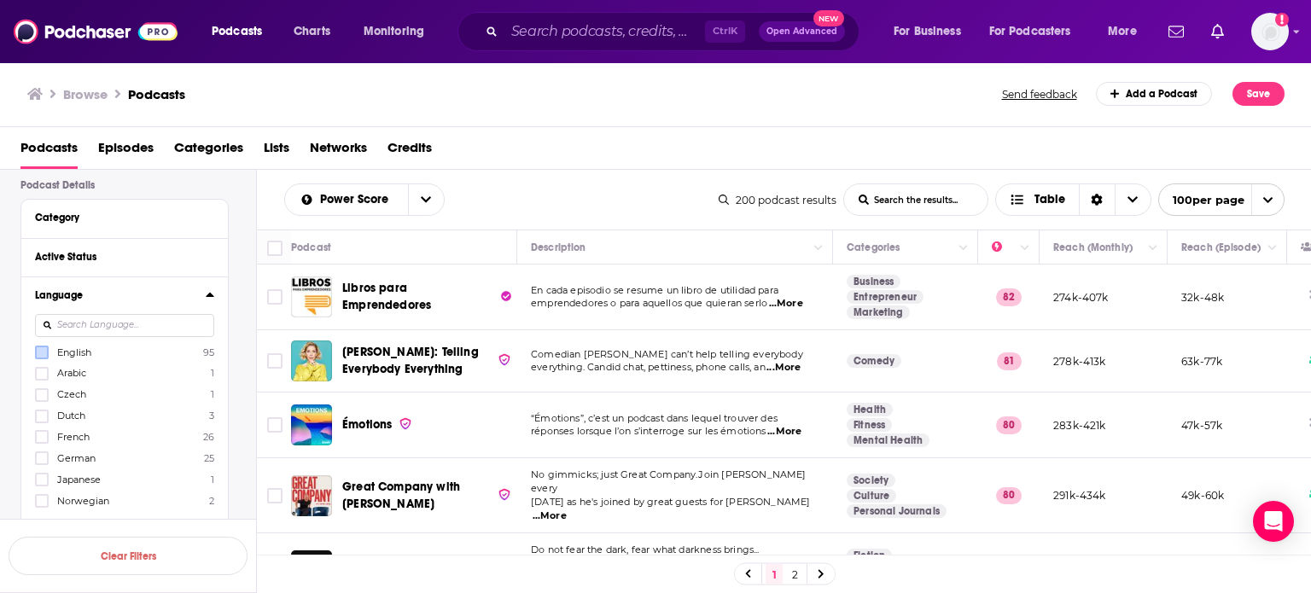
click at [48, 353] on label at bounding box center [42, 353] width 14 height 14
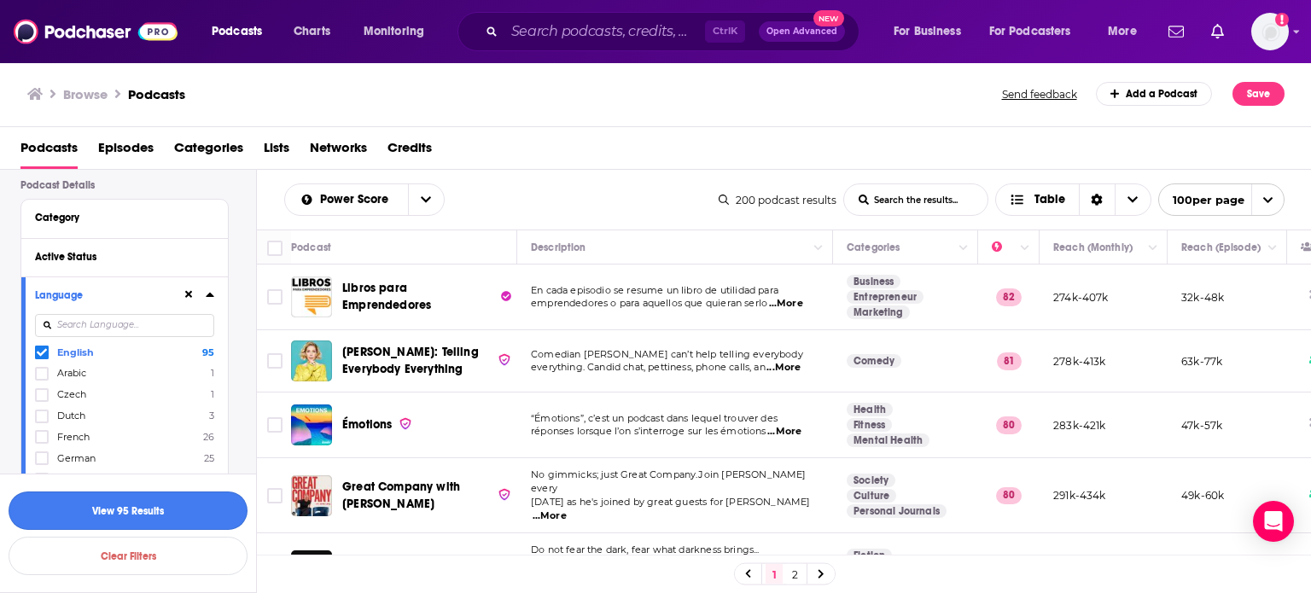
click at [203, 508] on button "View 95 Results" at bounding box center [128, 511] width 239 height 38
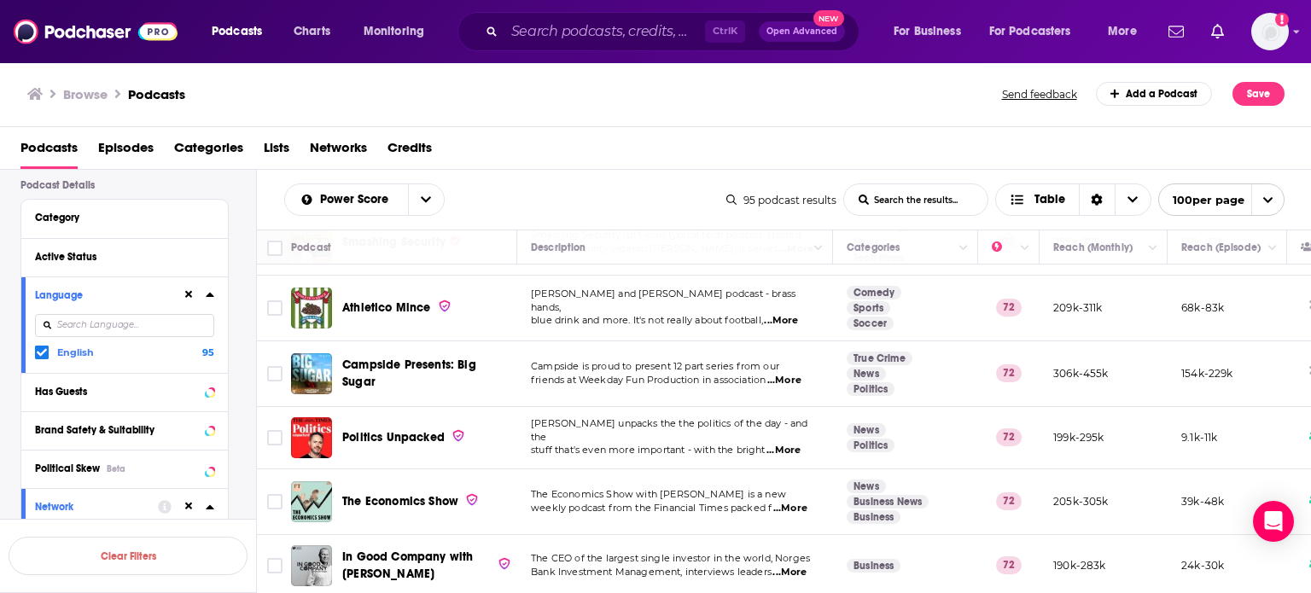
scroll to position [3586, 0]
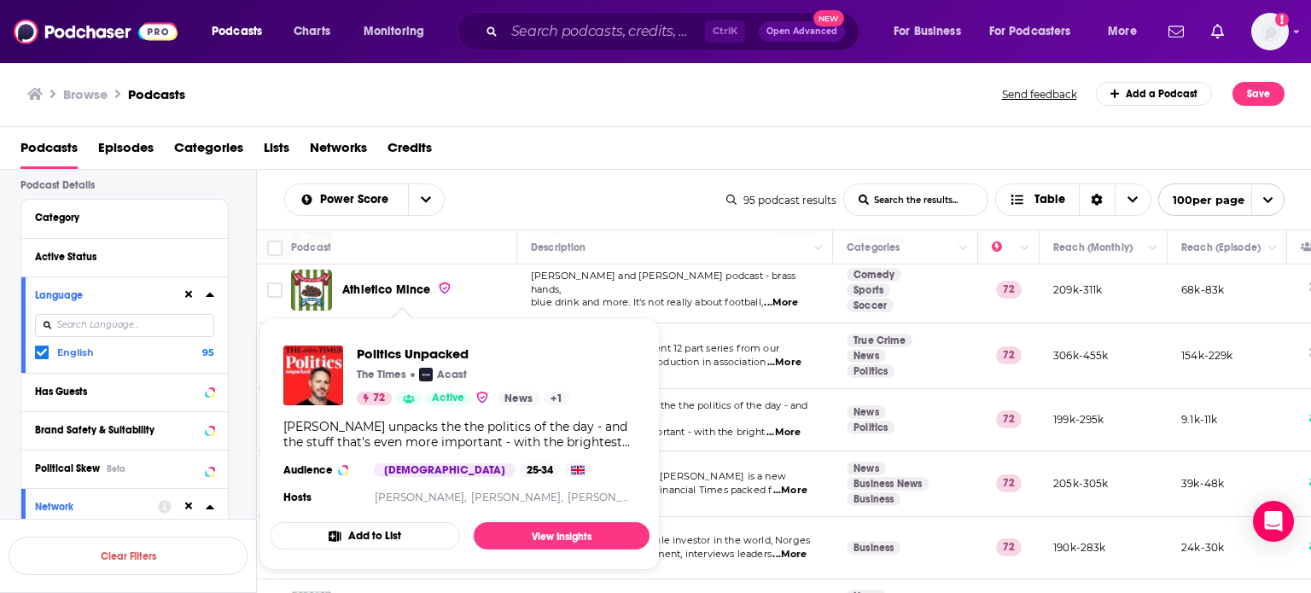
click at [720, 470] on span "The Economics Show with Soumaya Keynes is a new" at bounding box center [658, 476] width 255 height 12
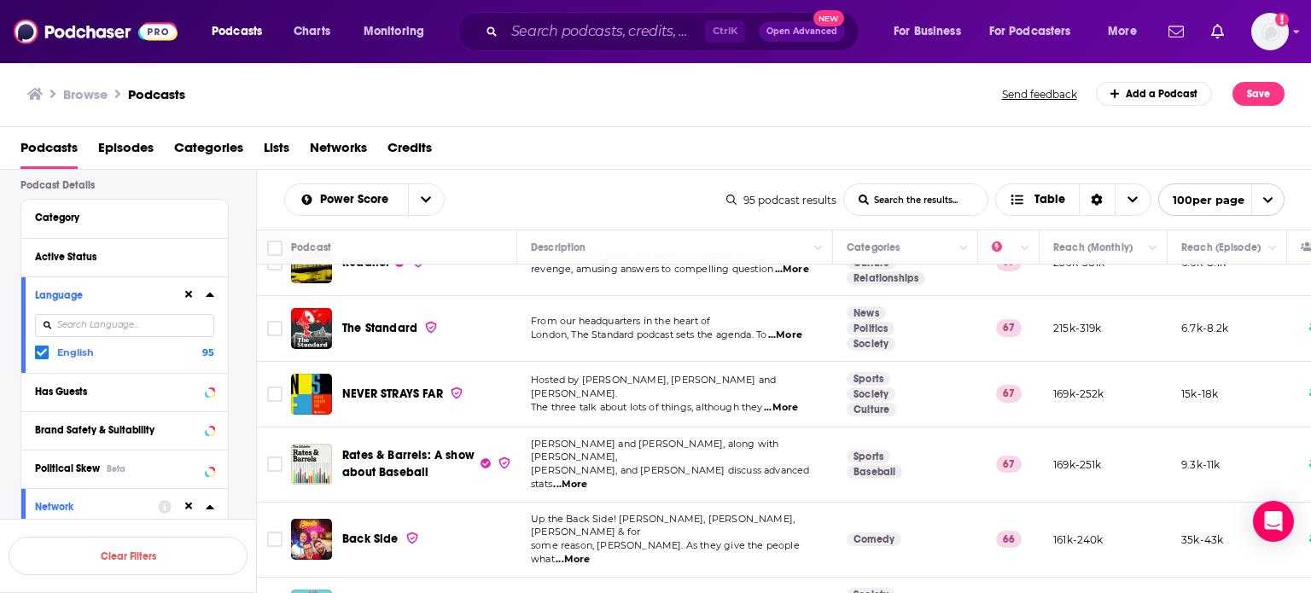
scroll to position [5814, 0]
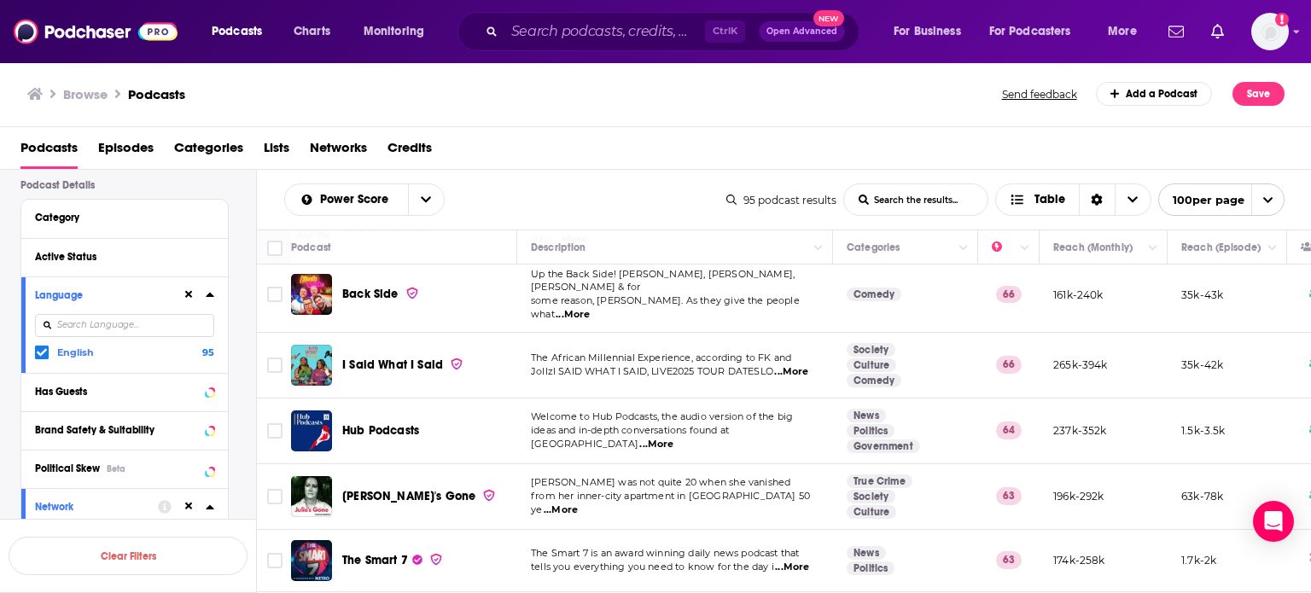
click at [832, 136] on div "Podcasts Episodes Categories Lists Networks Credits" at bounding box center [659, 151] width 1278 height 35
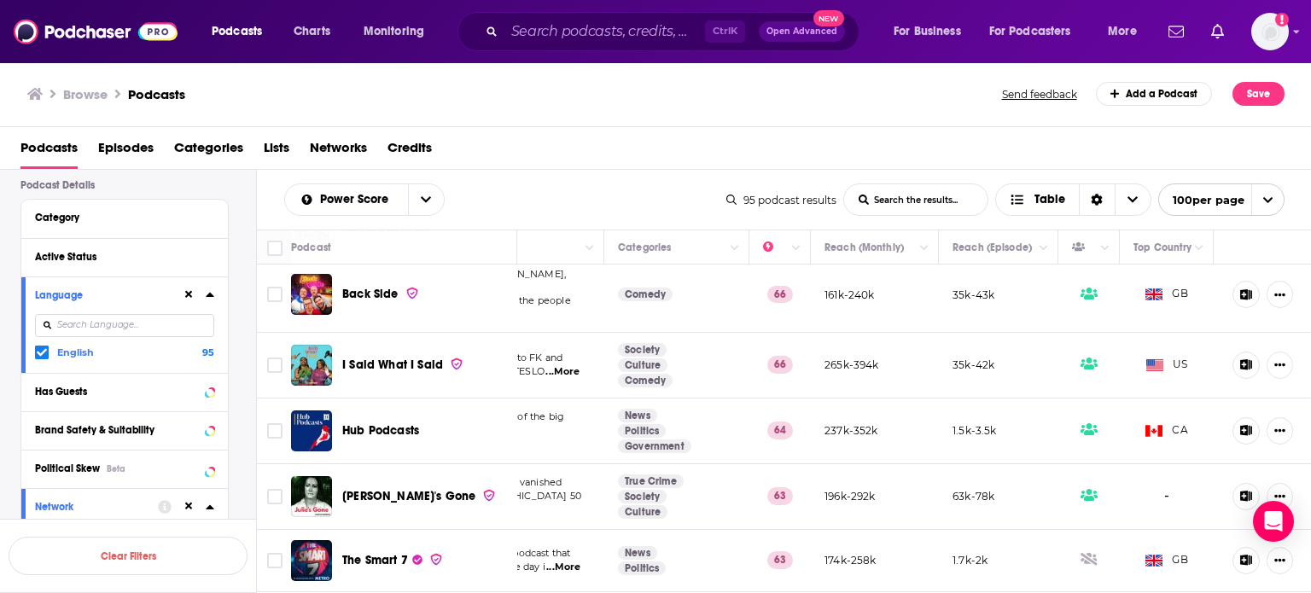
click at [556, 163] on div "Podcasts Episodes Categories Lists Networks Credits" at bounding box center [659, 151] width 1278 height 35
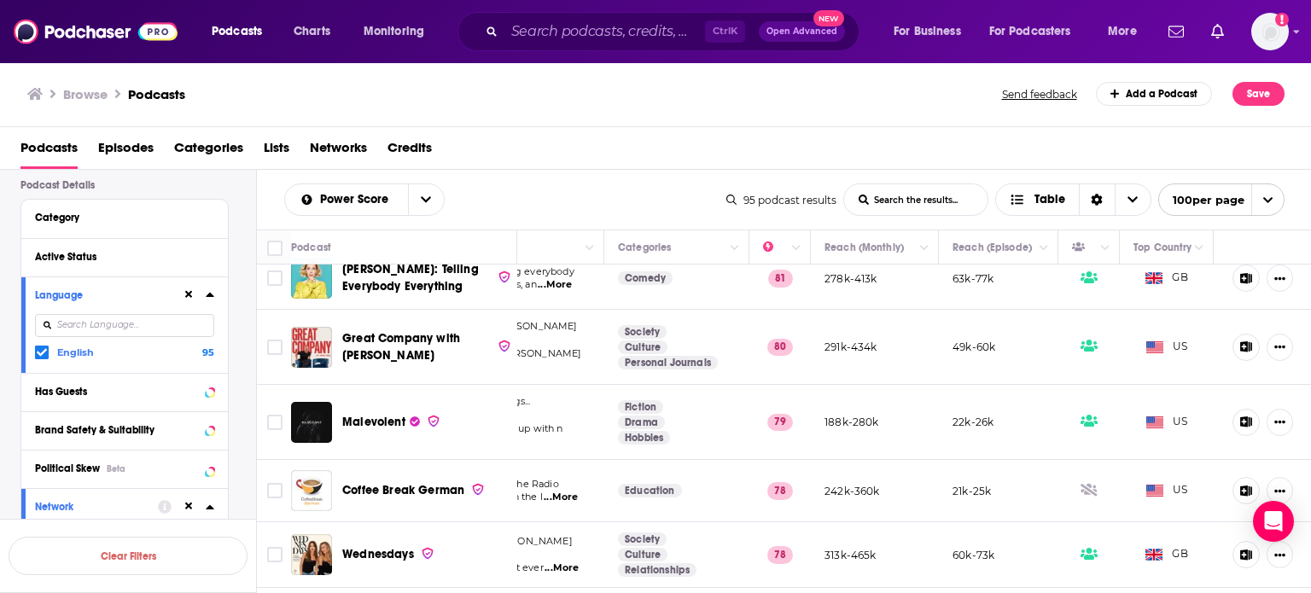
scroll to position [0, 242]
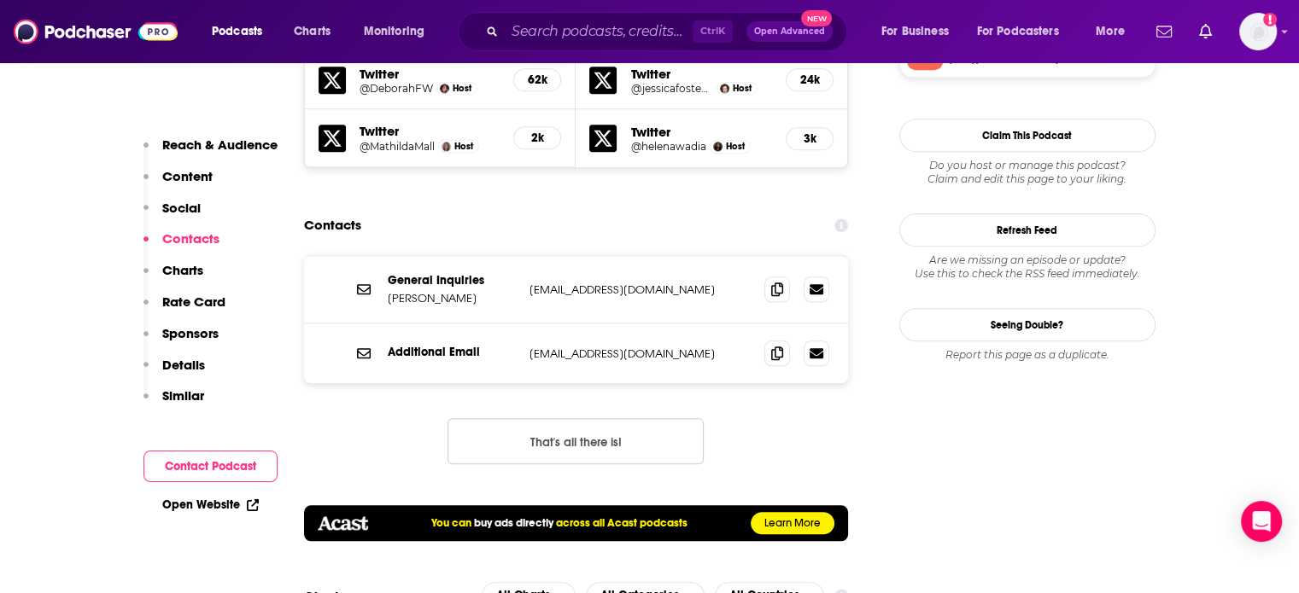
scroll to position [1793, 0]
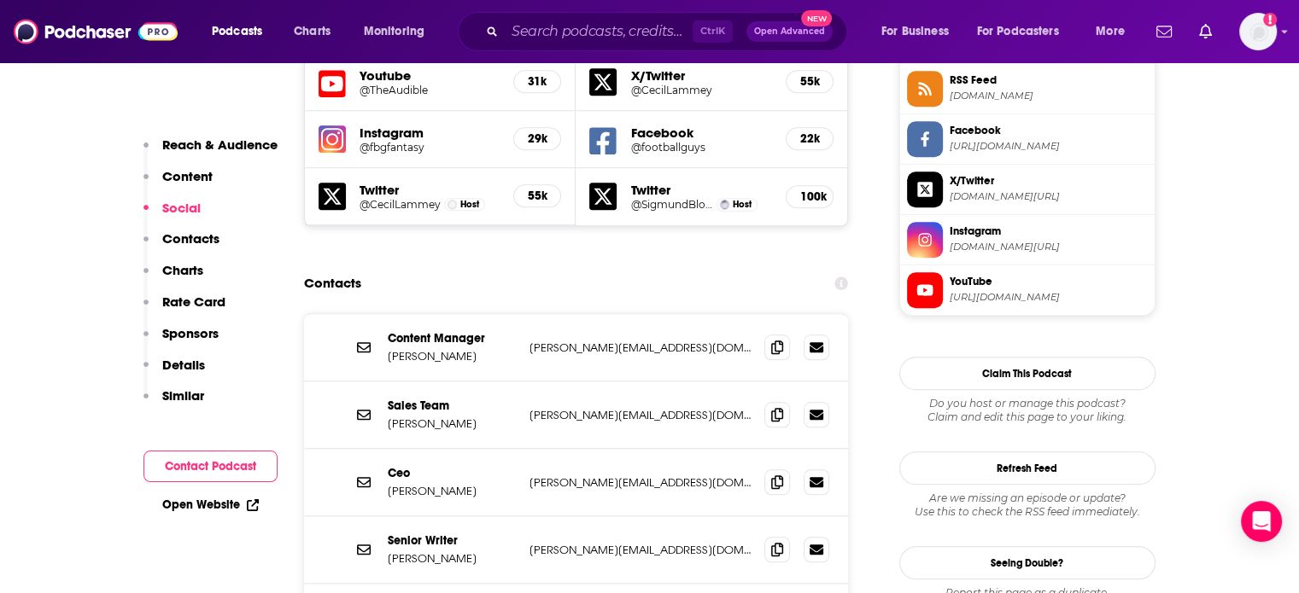
scroll to position [1622, 0]
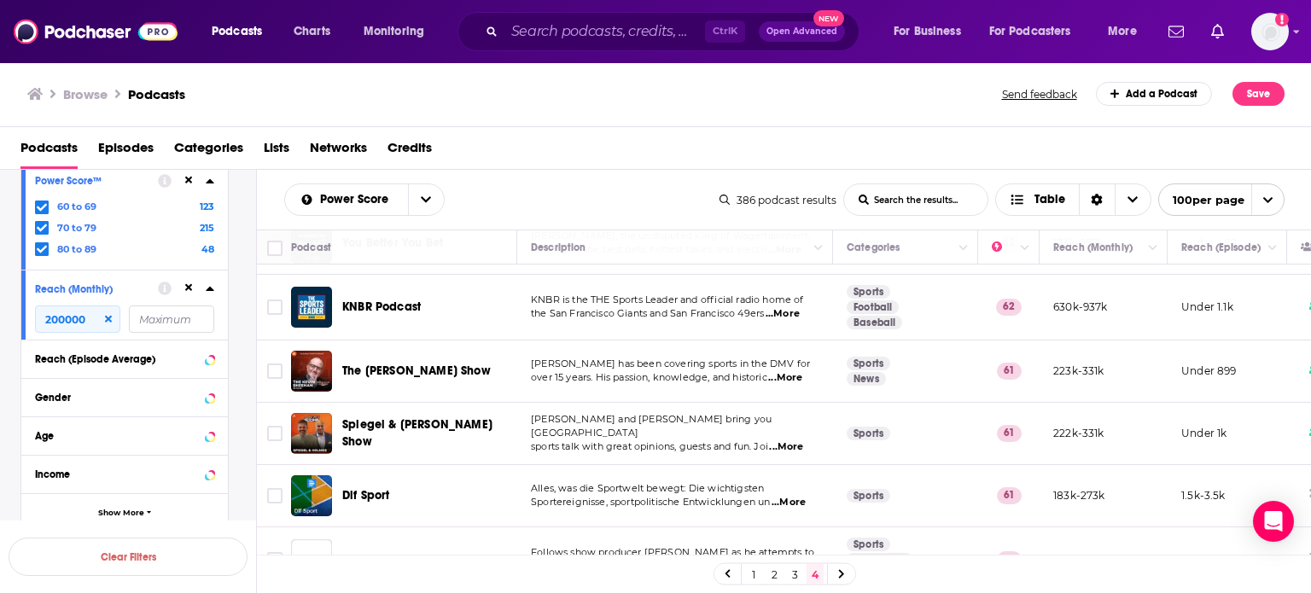
scroll to position [5269, 0]
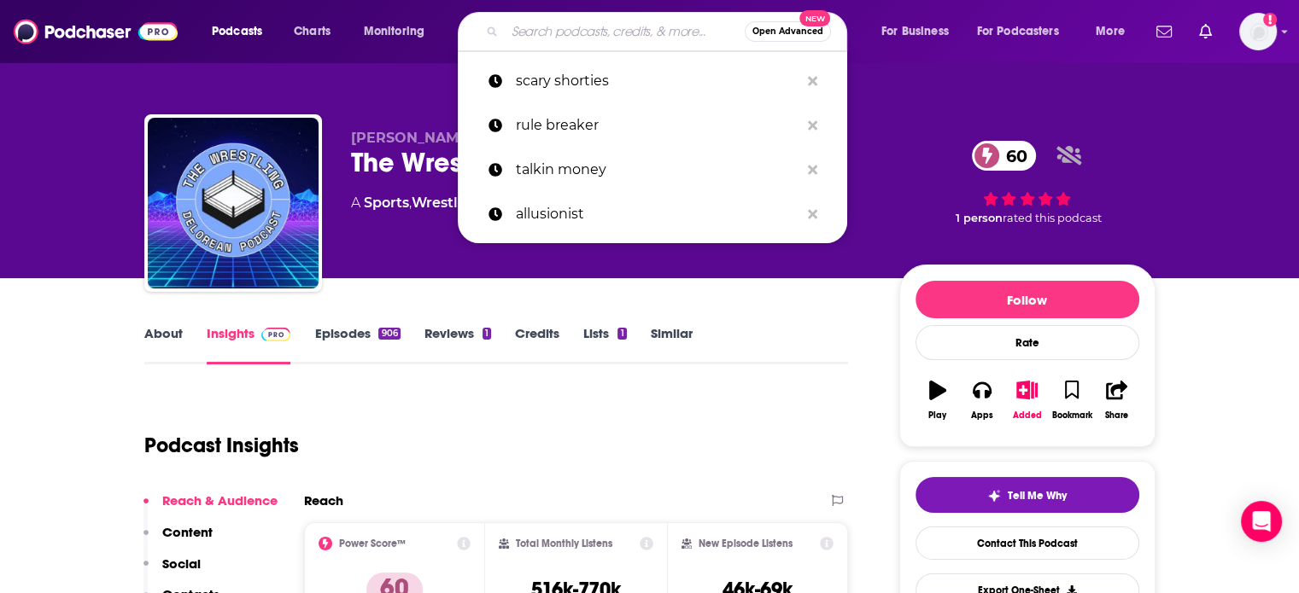
click at [664, 35] on input "Search podcasts, credits, & more..." at bounding box center [625, 31] width 240 height 27
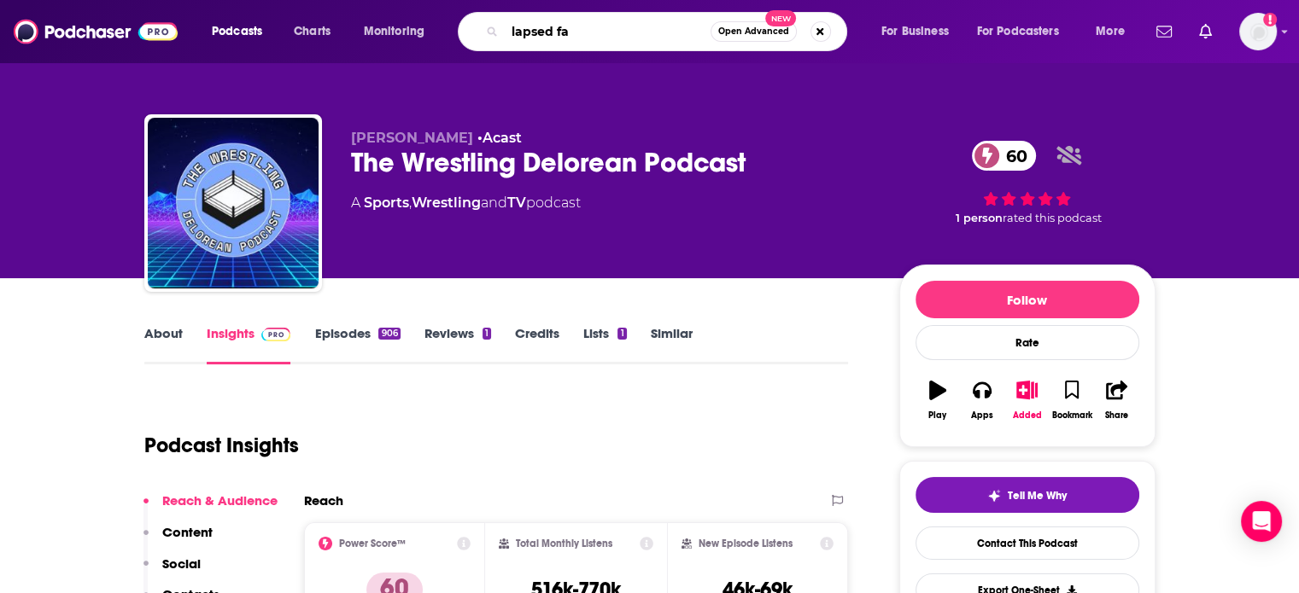
type input "lapsed fan"
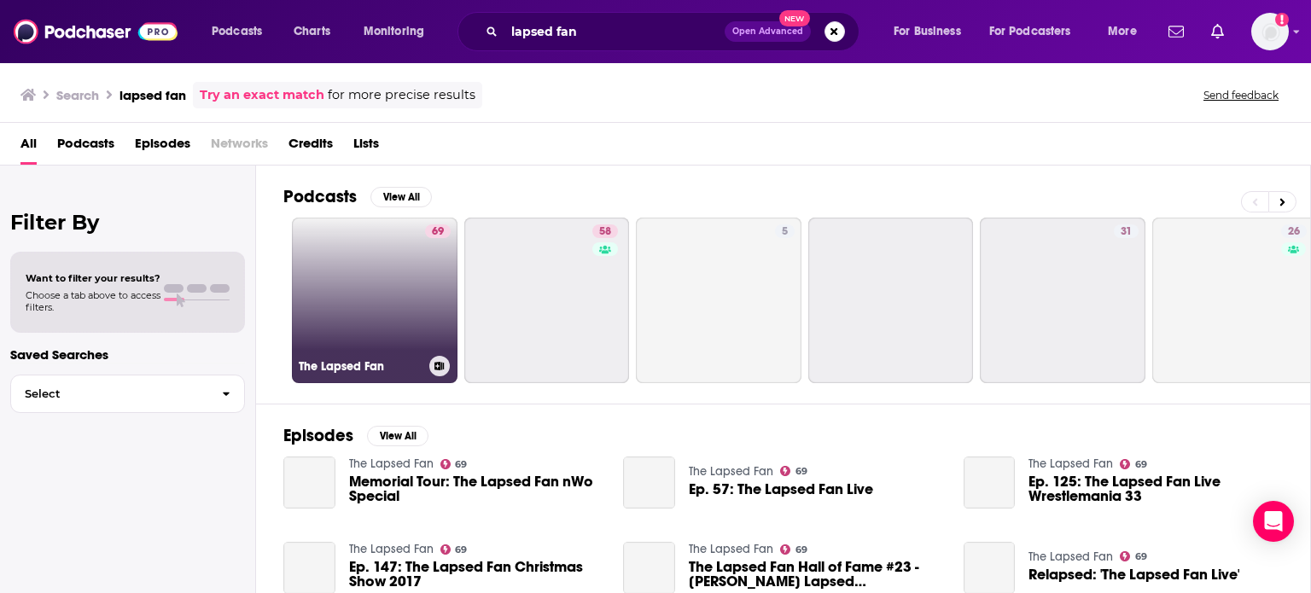
click at [365, 266] on link "69 The Lapsed Fan" at bounding box center [375, 301] width 166 height 166
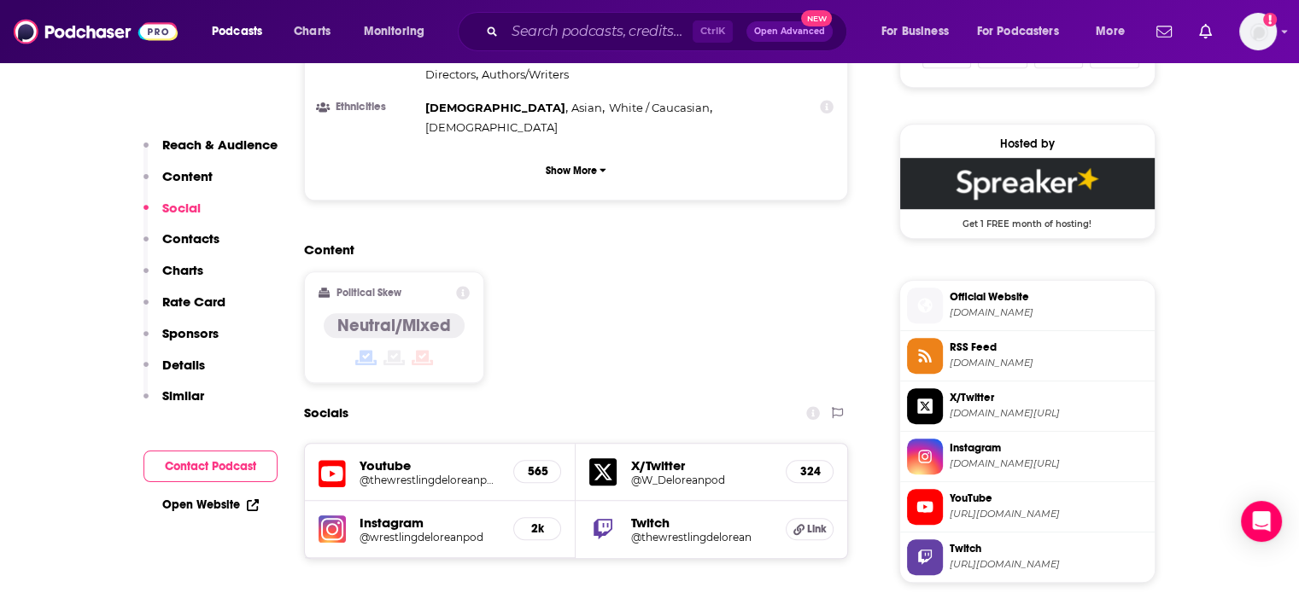
scroll to position [1537, 0]
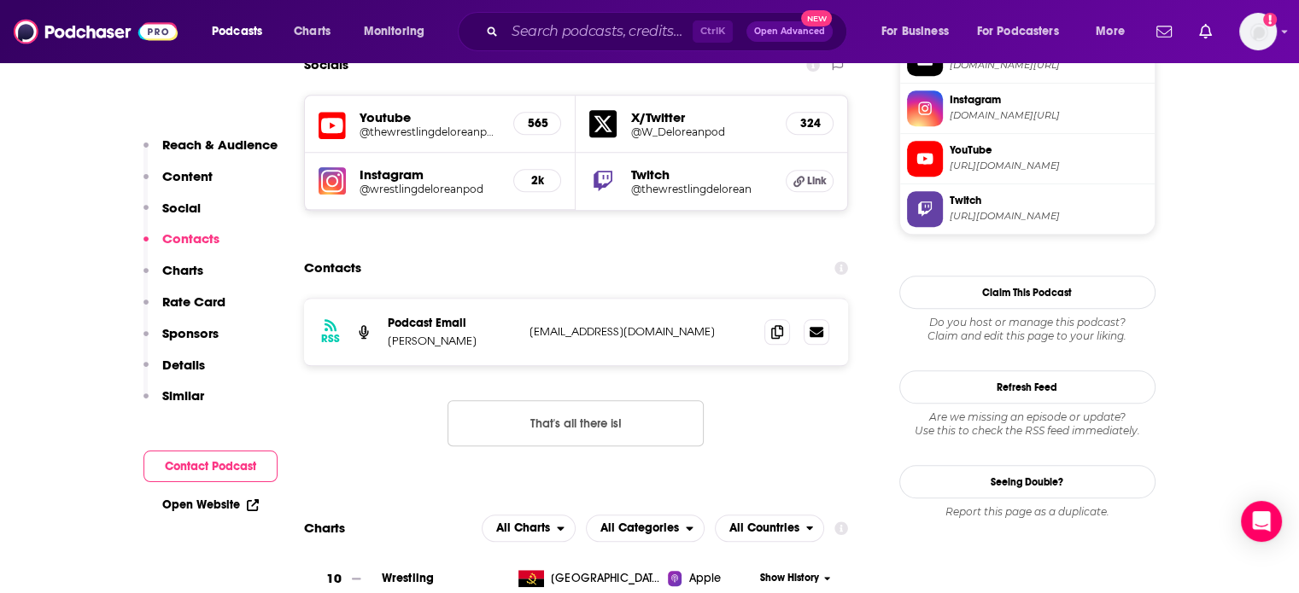
click at [599, 324] on p "dineropodcasts@gmail.com" at bounding box center [640, 331] width 222 height 15
copy div "dineropodcasts@gmail.com dineropodcasts@gmail.com"
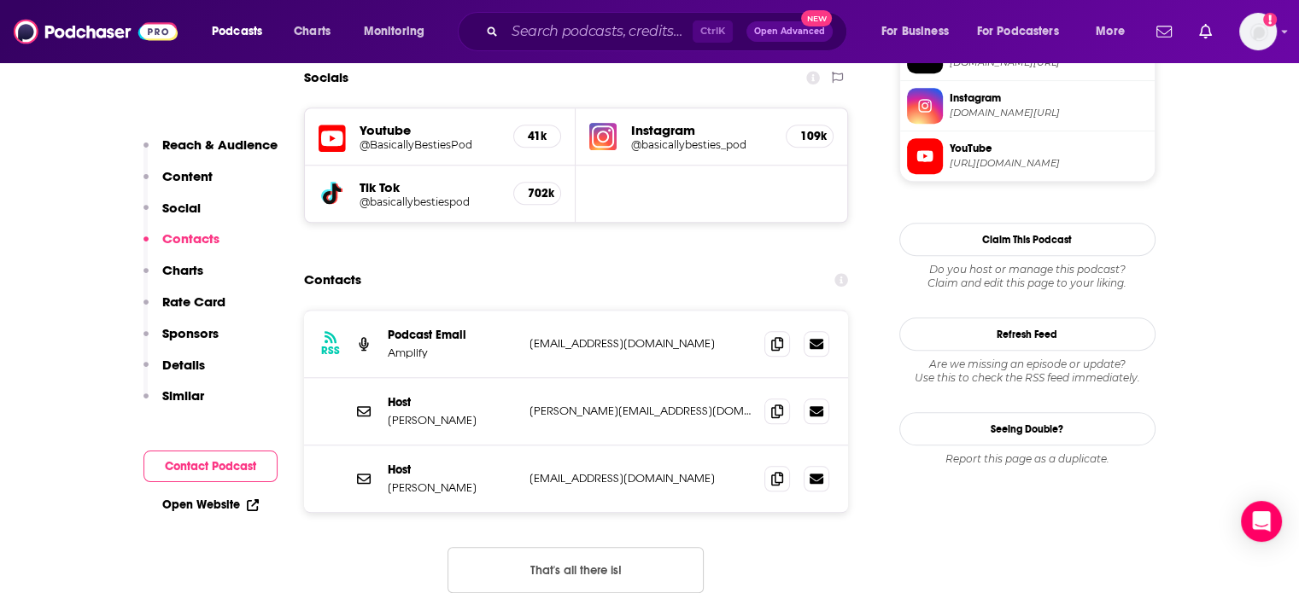
scroll to position [1622, 0]
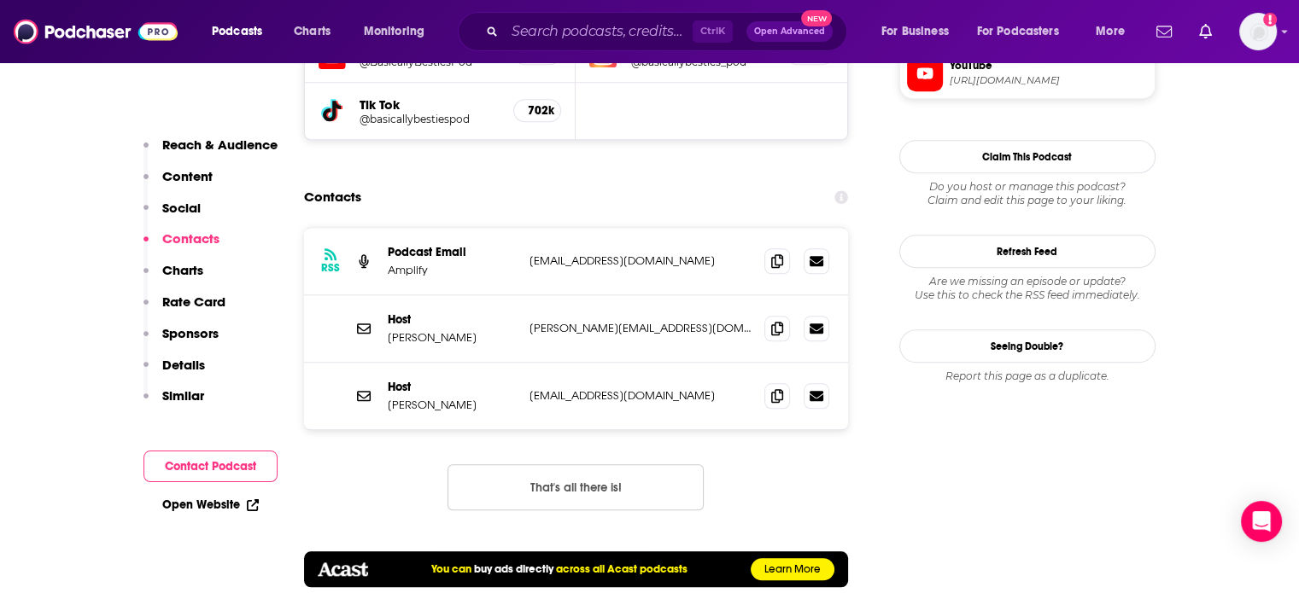
click at [586, 321] on p "[PERSON_NAME][EMAIL_ADDRESS][DOMAIN_NAME]" at bounding box center [640, 328] width 222 height 15
drag, startPoint x: 586, startPoint y: 268, endPoint x: 652, endPoint y: 267, distance: 66.6
click at [652, 321] on p "[PERSON_NAME][EMAIL_ADDRESS][DOMAIN_NAME]" at bounding box center [640, 328] width 222 height 15
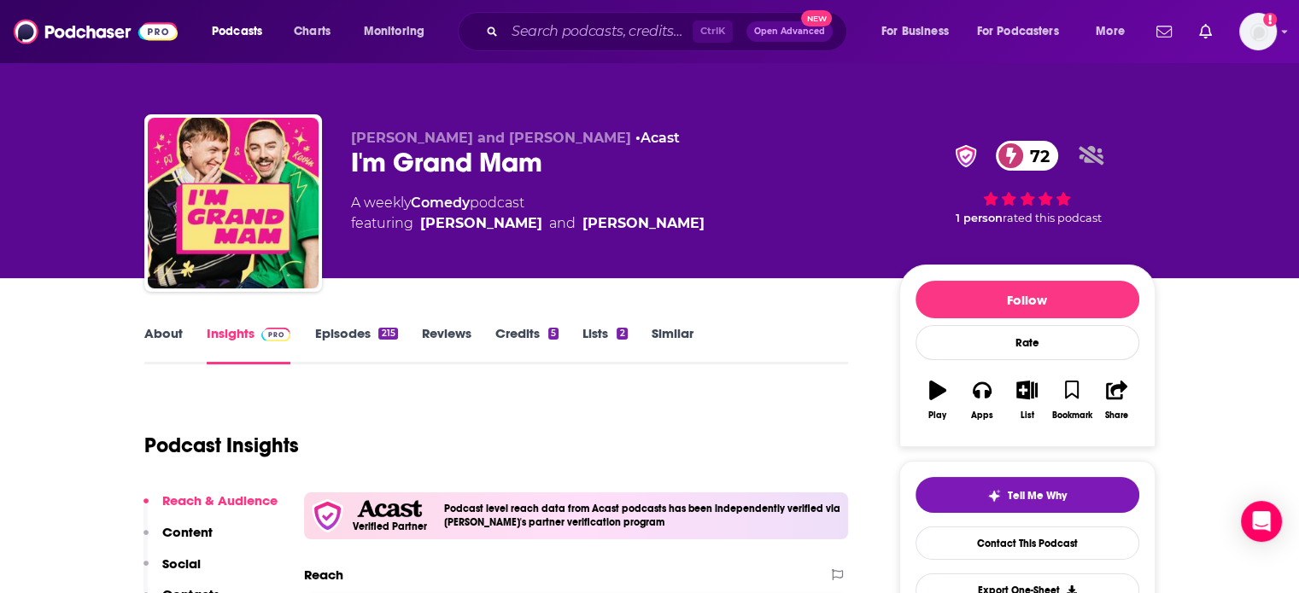
click at [393, 169] on div "I'm Grand Mam 72" at bounding box center [611, 162] width 521 height 33
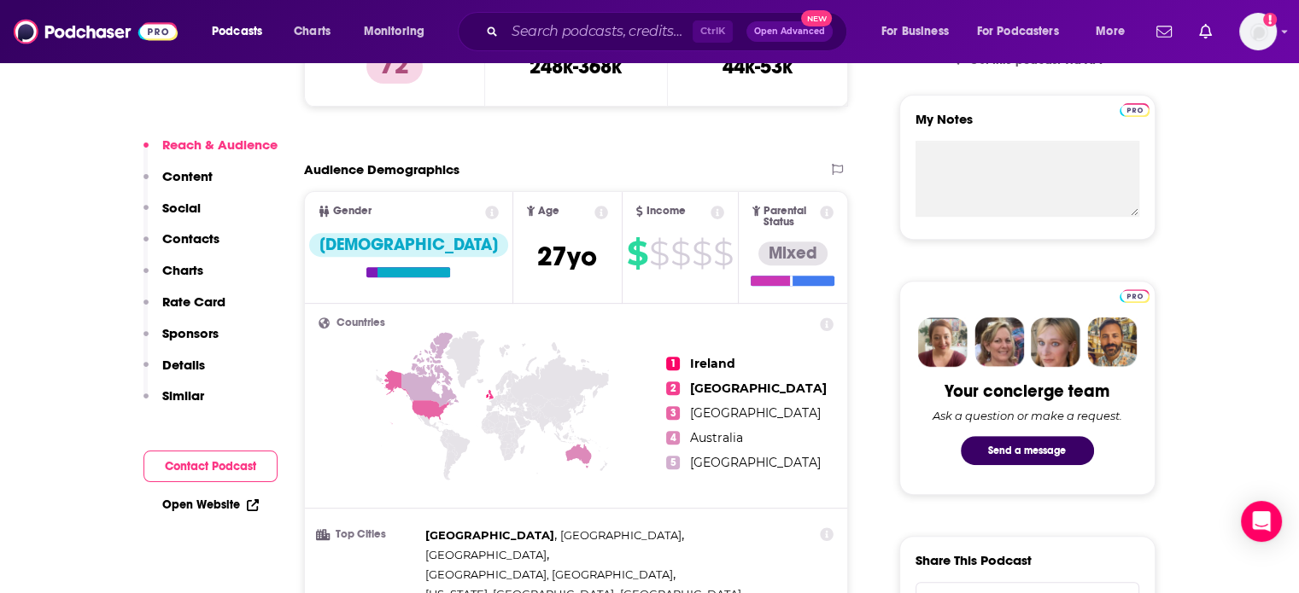
scroll to position [171, 0]
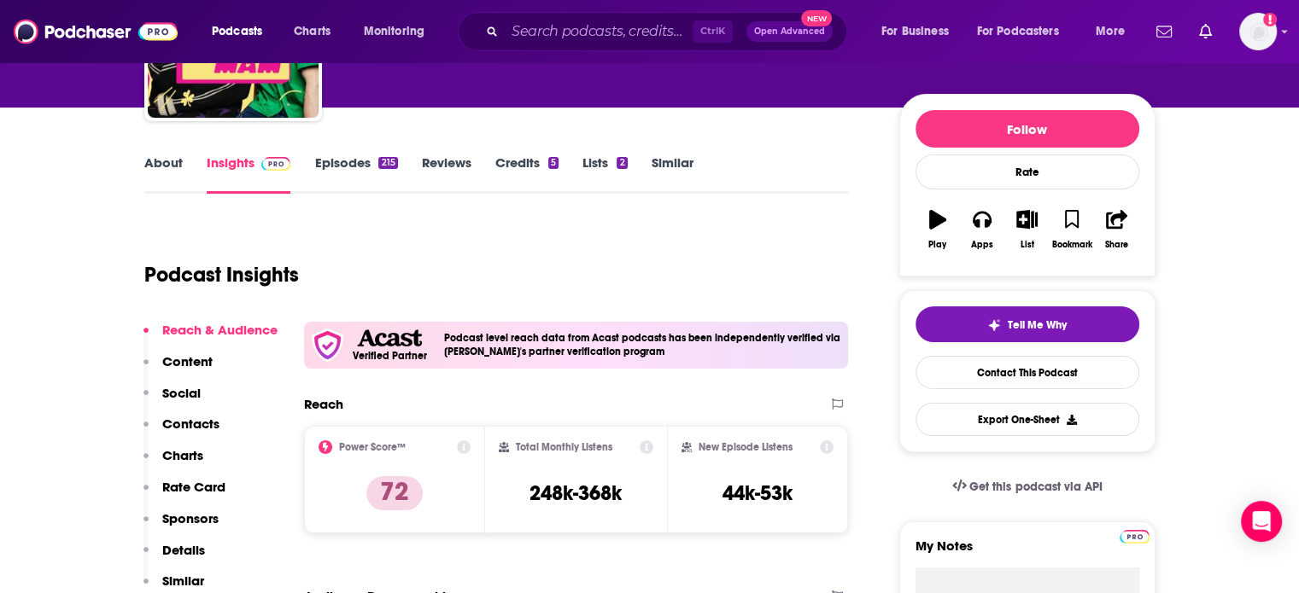
click at [159, 170] on link "About" at bounding box center [163, 174] width 38 height 39
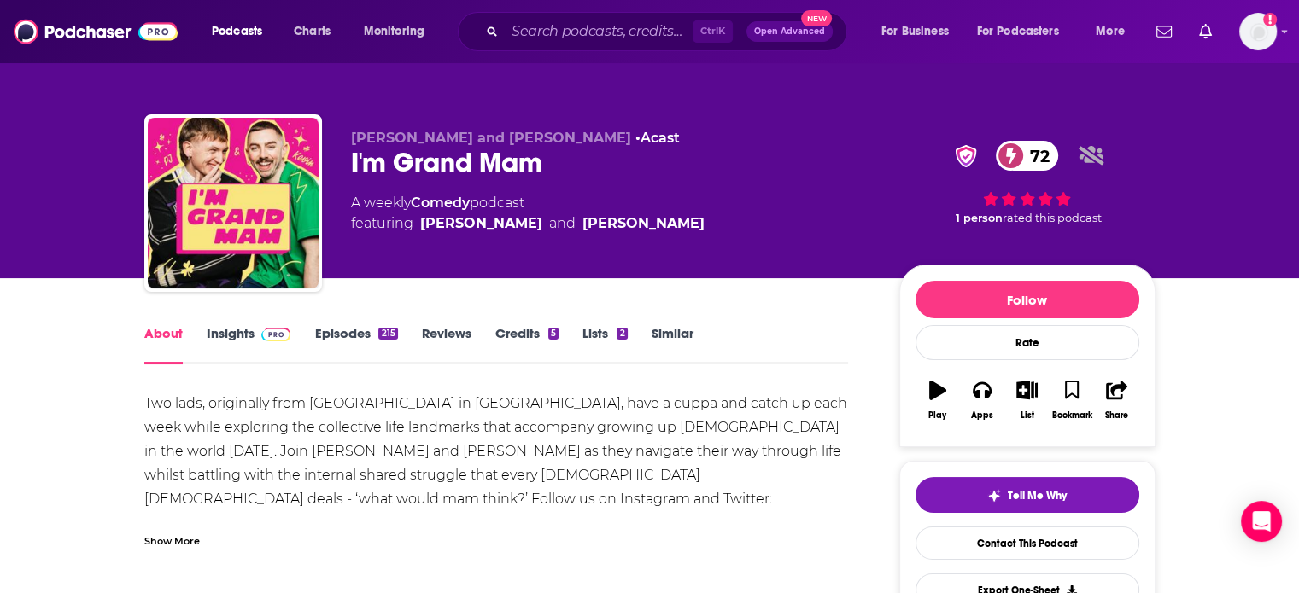
click at [374, 158] on div "I'm Grand Mam 72" at bounding box center [611, 162] width 521 height 33
click at [375, 158] on div "I'm Grand Mam 72" at bounding box center [611, 162] width 521 height 33
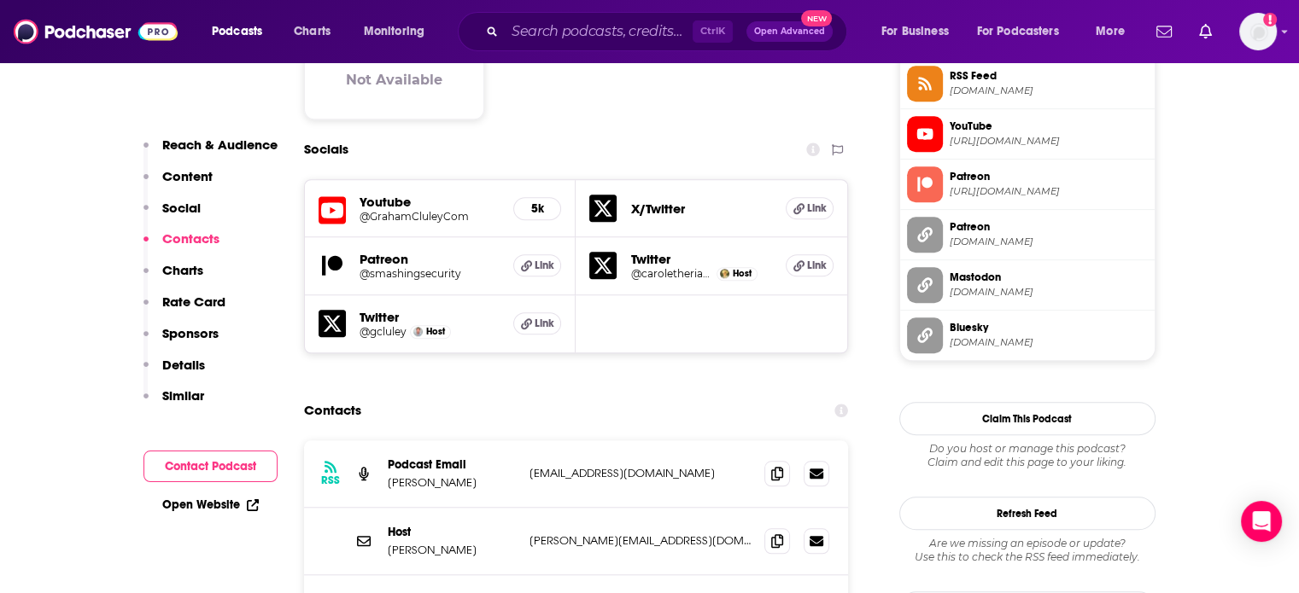
scroll to position [1451, 0]
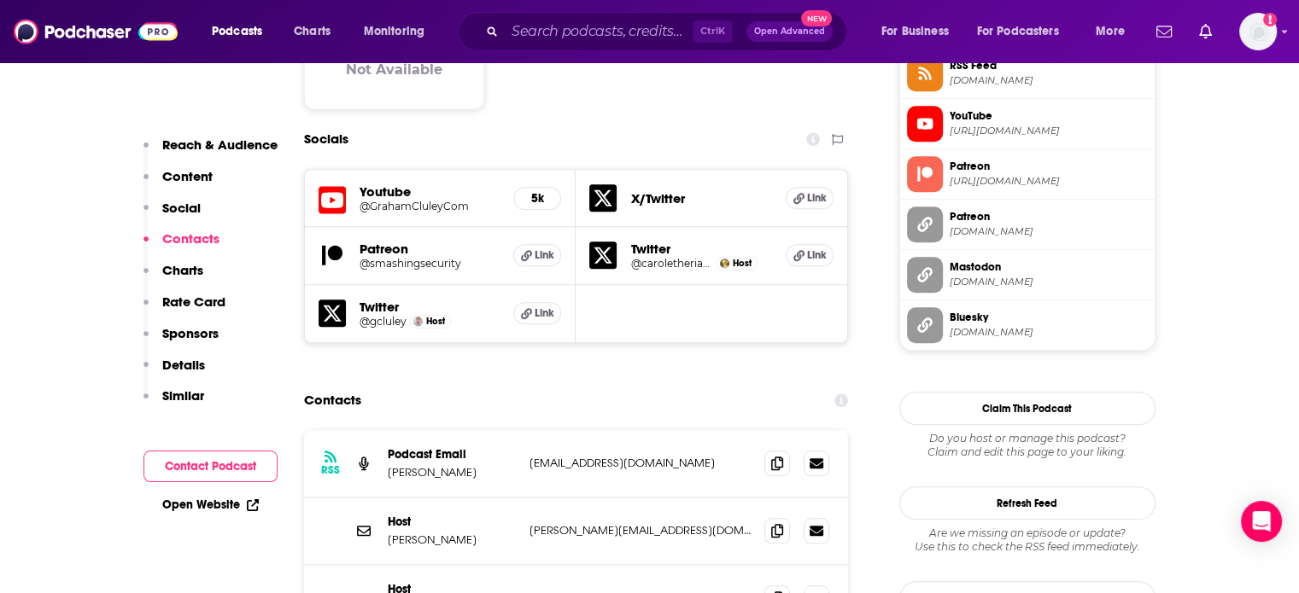
click at [594, 523] on p "[PERSON_NAME][EMAIL_ADDRESS][DOMAIN_NAME]" at bounding box center [640, 530] width 222 height 15
click at [593, 523] on p "[PERSON_NAME][EMAIL_ADDRESS][DOMAIN_NAME]" at bounding box center [640, 530] width 222 height 15
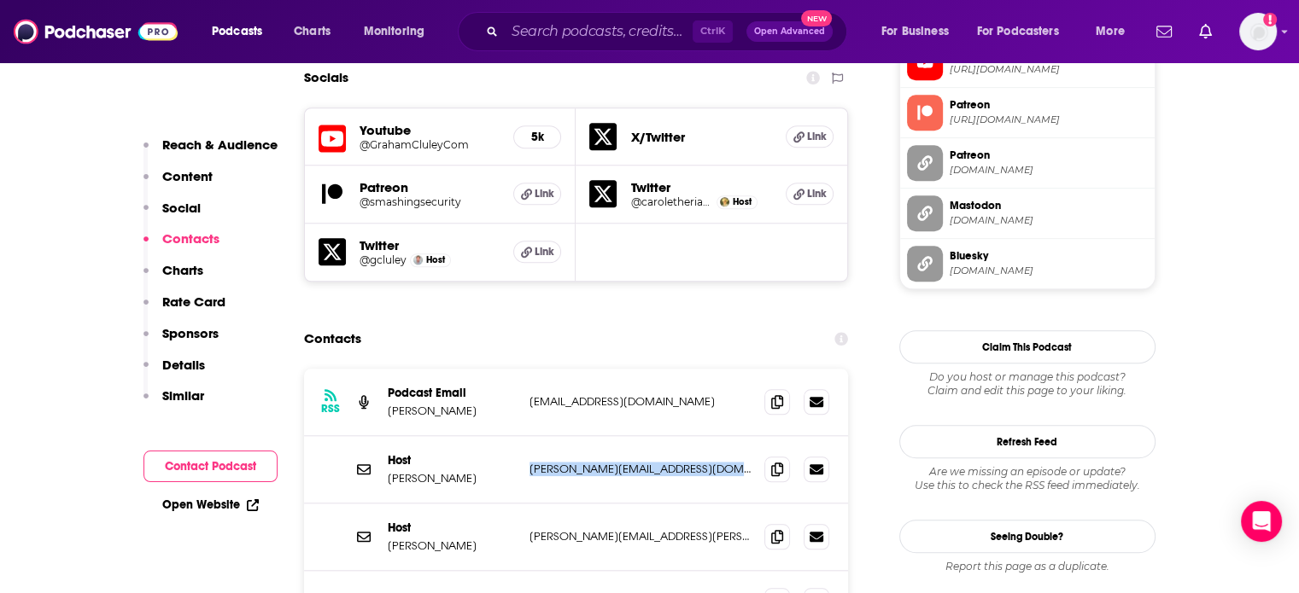
scroll to position [1537, 0]
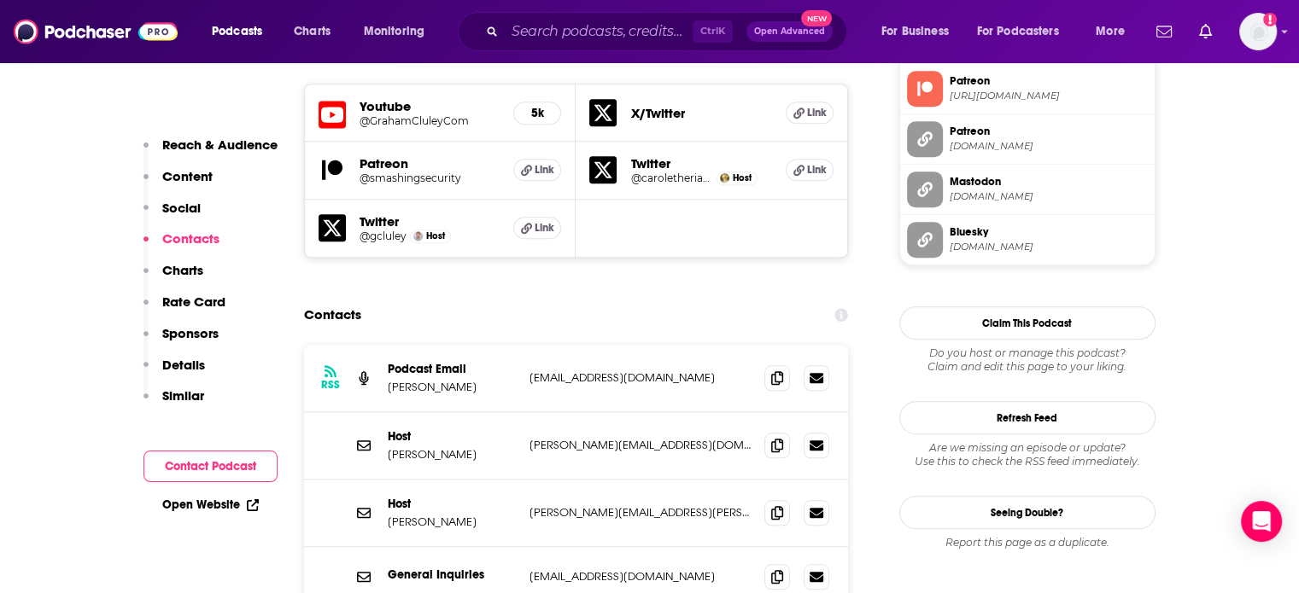
click at [599, 569] on p "[EMAIL_ADDRESS][DOMAIN_NAME]" at bounding box center [640, 576] width 222 height 15
click at [574, 438] on p "[PERSON_NAME][EMAIL_ADDRESS][DOMAIN_NAME]" at bounding box center [640, 445] width 222 height 15
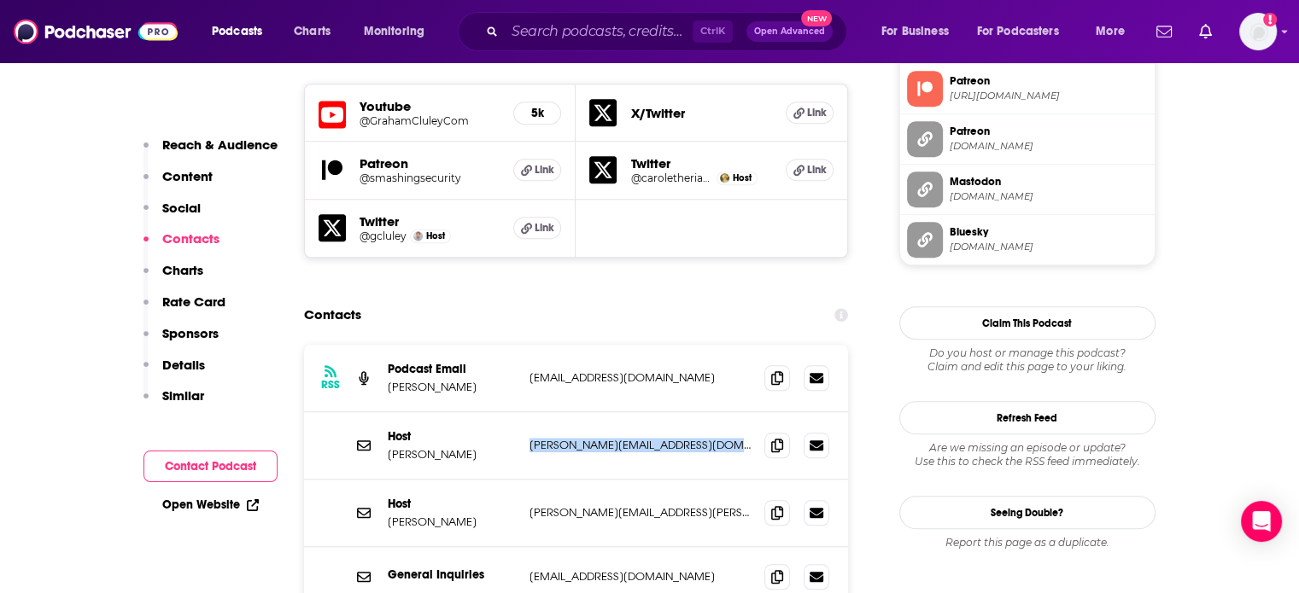
click at [574, 438] on p "[PERSON_NAME][EMAIL_ADDRESS][DOMAIN_NAME]" at bounding box center [640, 445] width 222 height 15
copy div "[PERSON_NAME][EMAIL_ADDRESS][DOMAIN_NAME] [PERSON_NAME][EMAIL_ADDRESS][DOMAIN_N…"
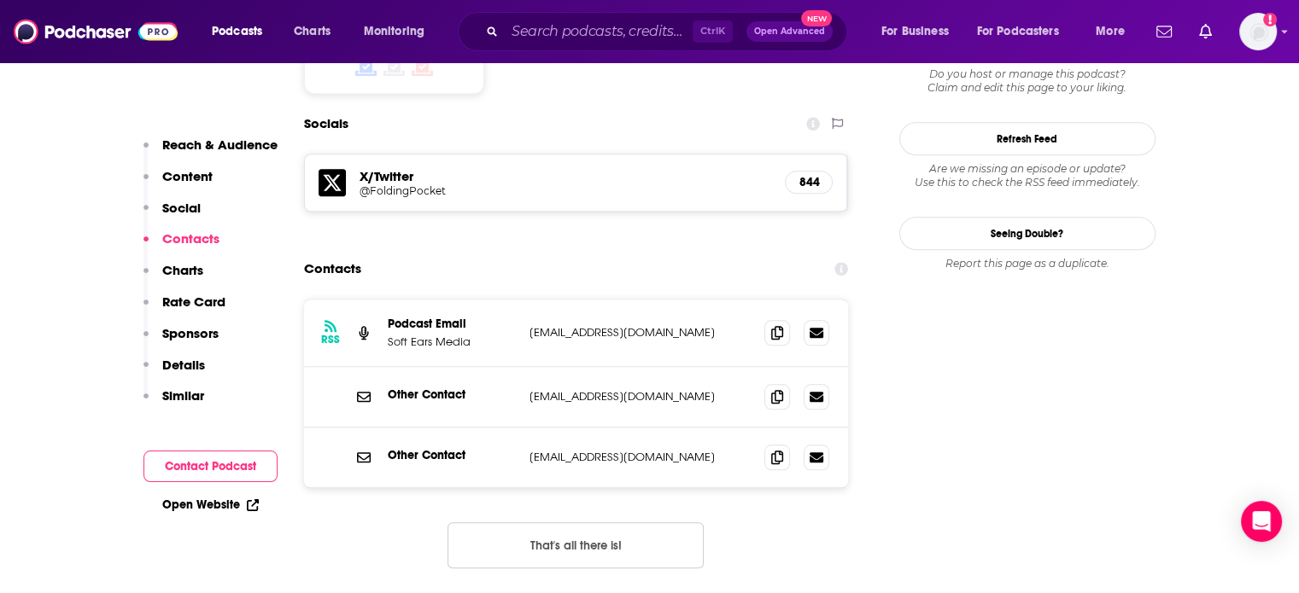
scroll to position [1537, 0]
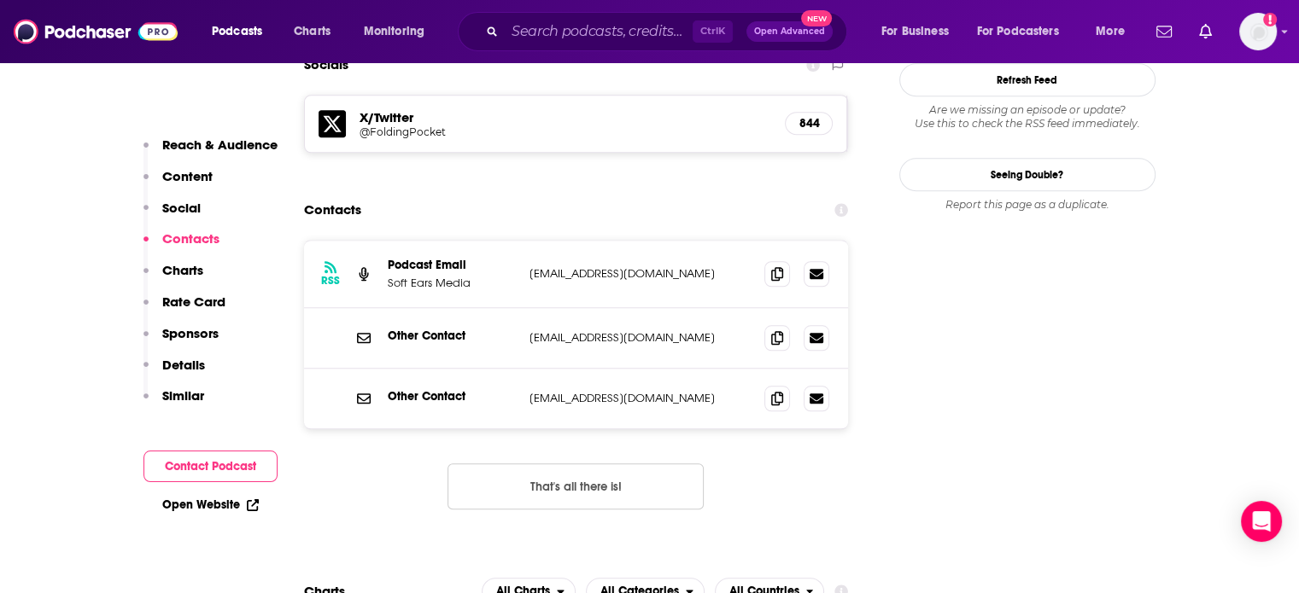
click at [606, 391] on p "[EMAIL_ADDRESS][DOMAIN_NAME]" at bounding box center [640, 398] width 222 height 15
copy div "[EMAIL_ADDRESS][DOMAIN_NAME] [EMAIL_ADDRESS][DOMAIN_NAME]"
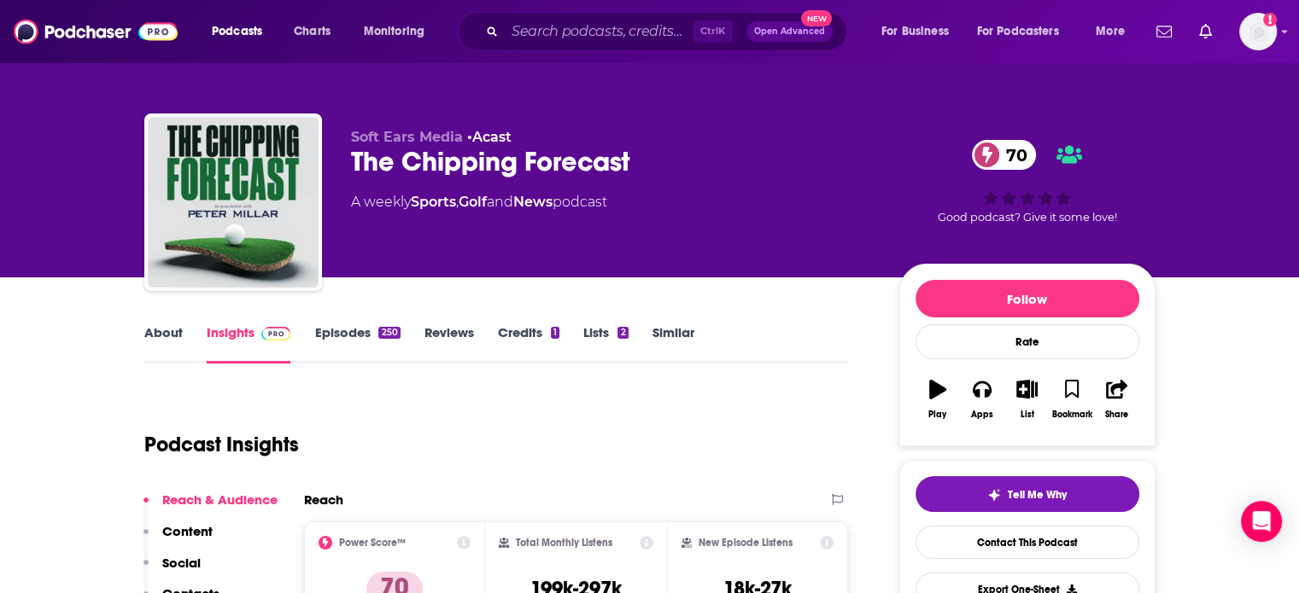
scroll to position [0, 0]
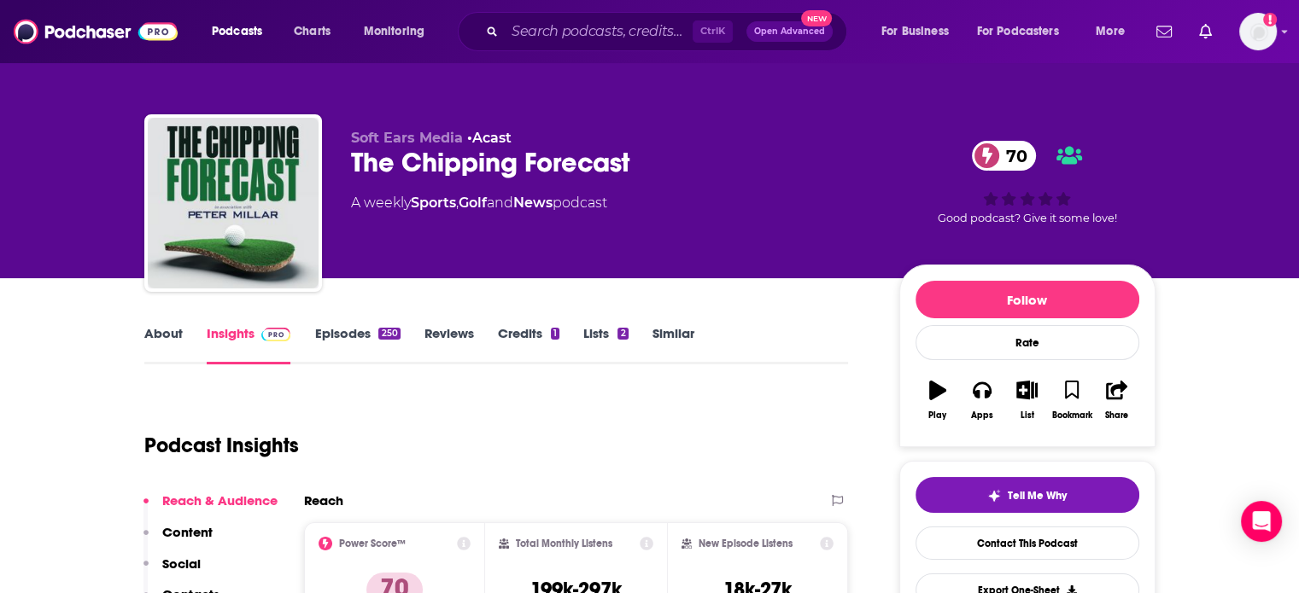
click at [363, 143] on span "Soft Ears Media" at bounding box center [407, 138] width 112 height 16
drag, startPoint x: 363, startPoint y: 143, endPoint x: 415, endPoint y: 138, distance: 52.3
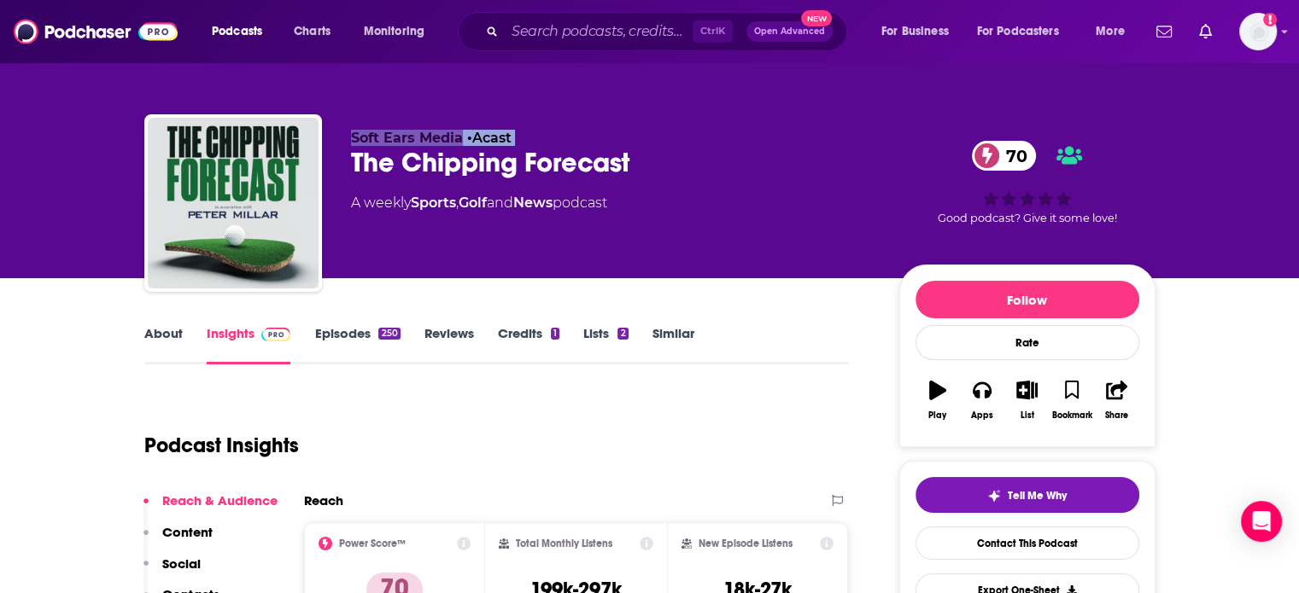
click at [415, 138] on span "Soft Ears Media" at bounding box center [407, 138] width 112 height 16
click at [441, 136] on span "Soft Ears Media" at bounding box center [407, 138] width 112 height 16
drag, startPoint x: 441, startPoint y: 136, endPoint x: 354, endPoint y: 134, distance: 86.3
click at [354, 134] on span "Soft Ears Media" at bounding box center [407, 138] width 112 height 16
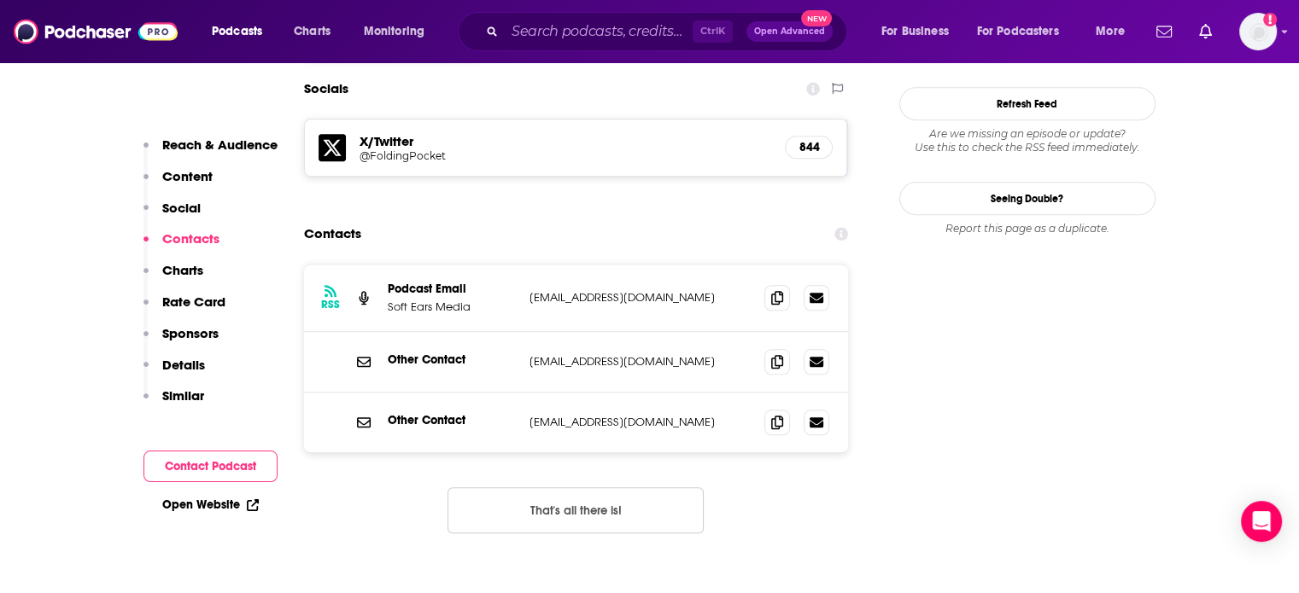
scroll to position [1537, 0]
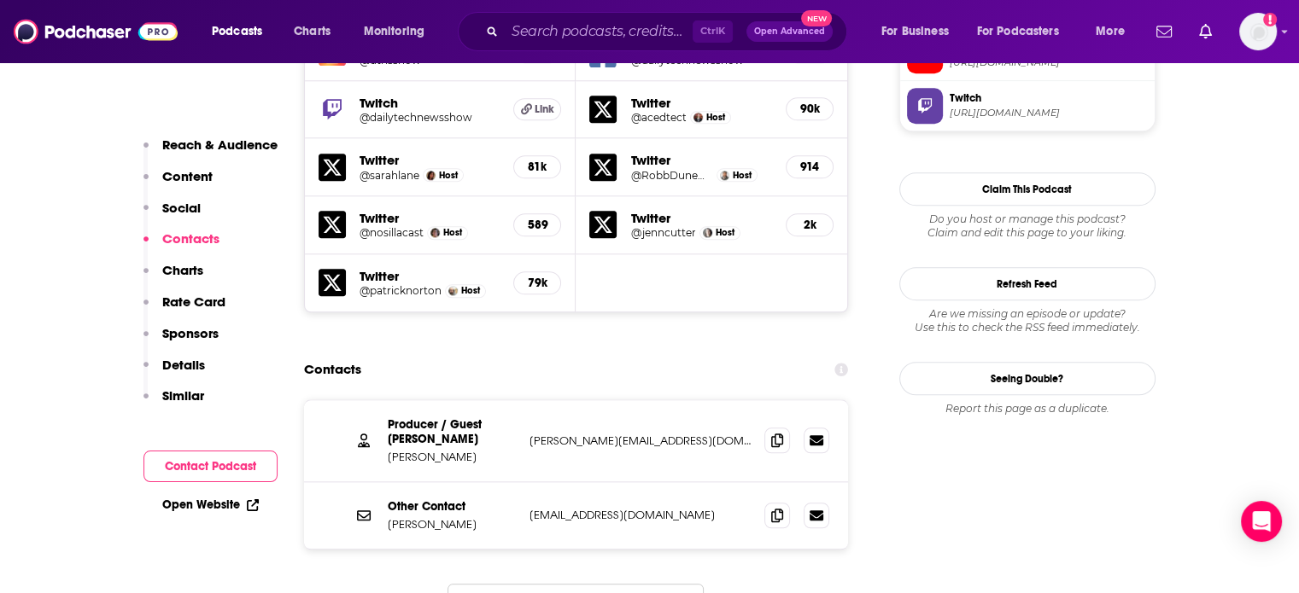
scroll to position [1964, 0]
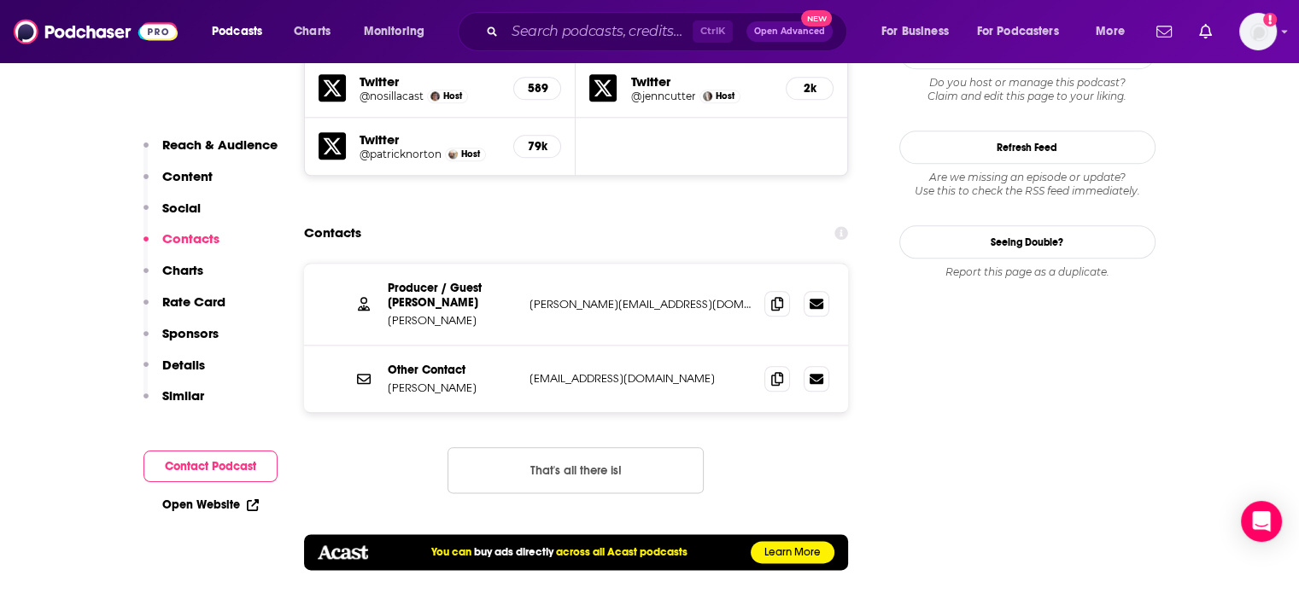
click at [659, 264] on div "Producer / Guest [PERSON_NAME] Chang [EMAIL_ADDRESS][DOMAIN_NAME] [PERSON_NAME]…" at bounding box center [576, 305] width 545 height 82
copy div "[PERSON_NAME][EMAIL_ADDRESS][DOMAIN_NAME] [PERSON_NAME][EMAIL_ADDRESS][DOMAIN_N…"
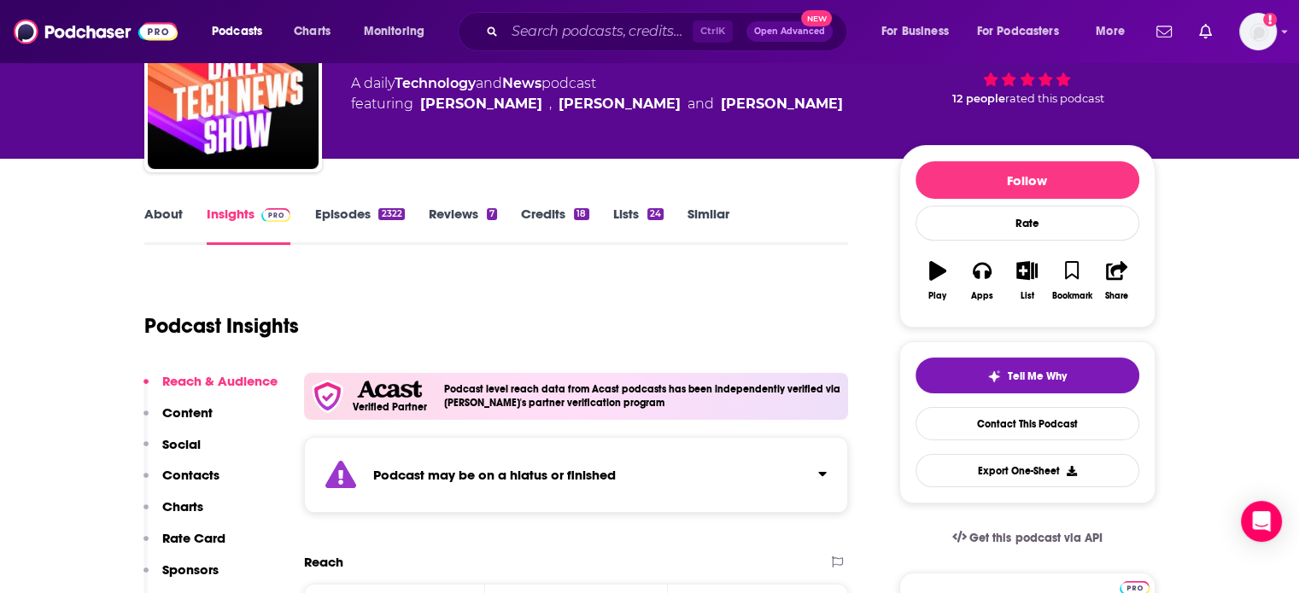
scroll to position [0, 0]
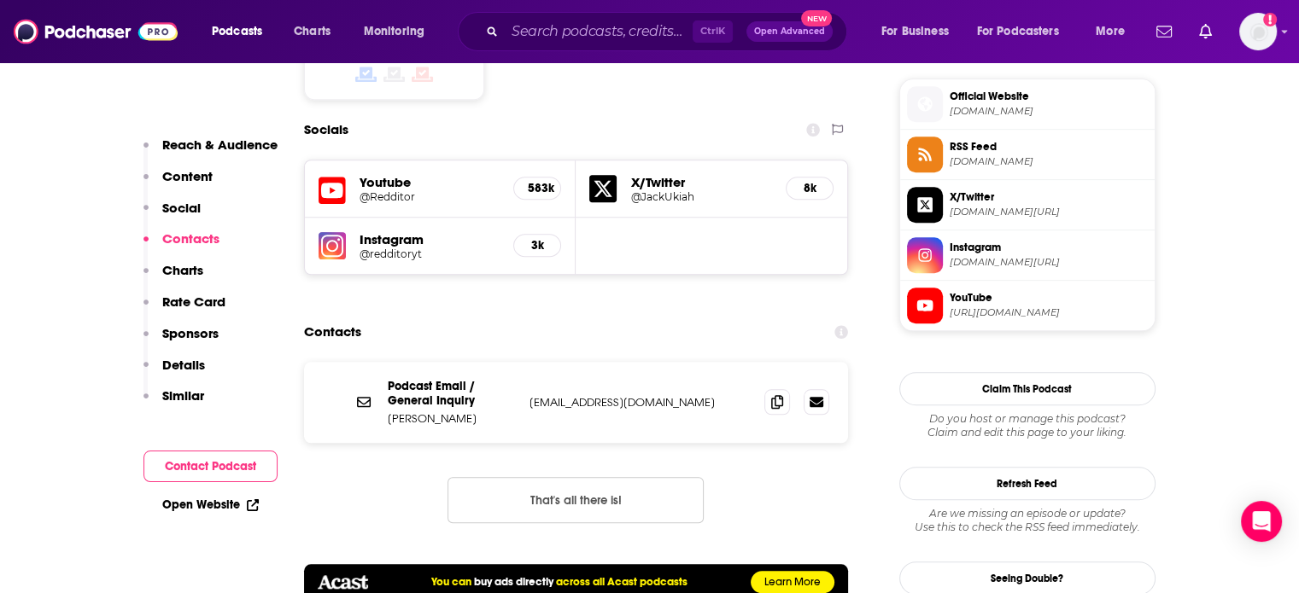
scroll to position [1537, 0]
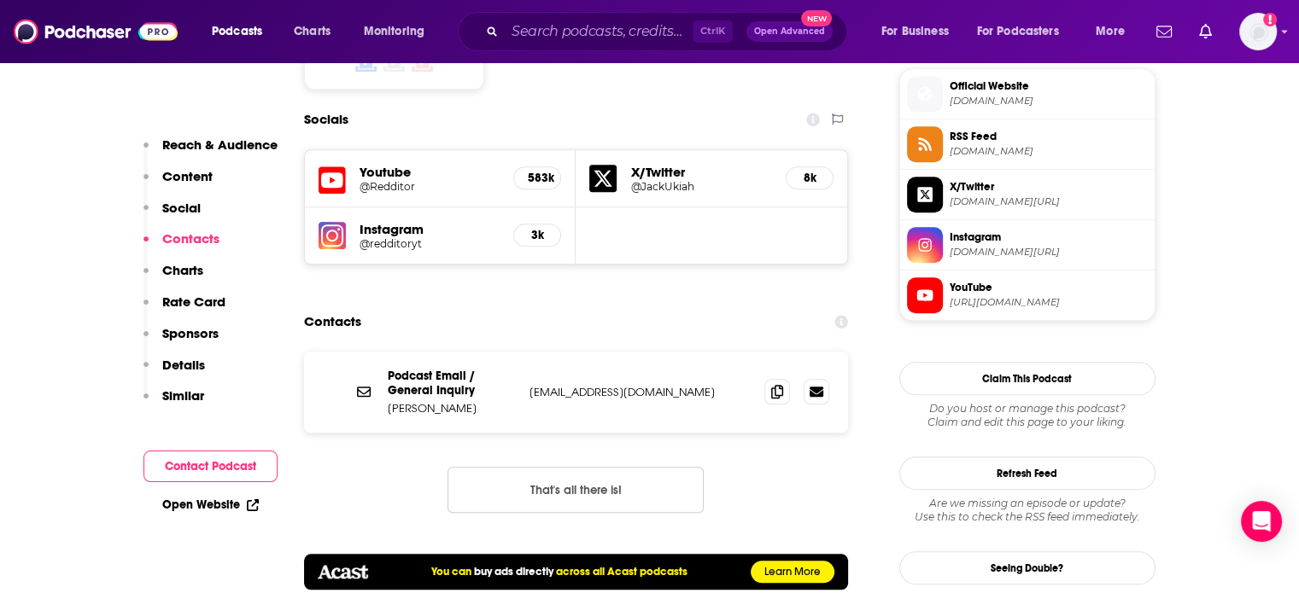
click at [571, 352] on div "Podcast Email / General Inquiry Markee redditoryt@gmail.com redditoryt@gmail.com" at bounding box center [576, 392] width 545 height 81
click at [570, 352] on div "Podcast Email / General Inquiry Markee redditoryt@gmail.com redditoryt@gmail.com" at bounding box center [576, 392] width 545 height 81
copy div "redditoryt@gmail.com redditoryt@gmail.com"
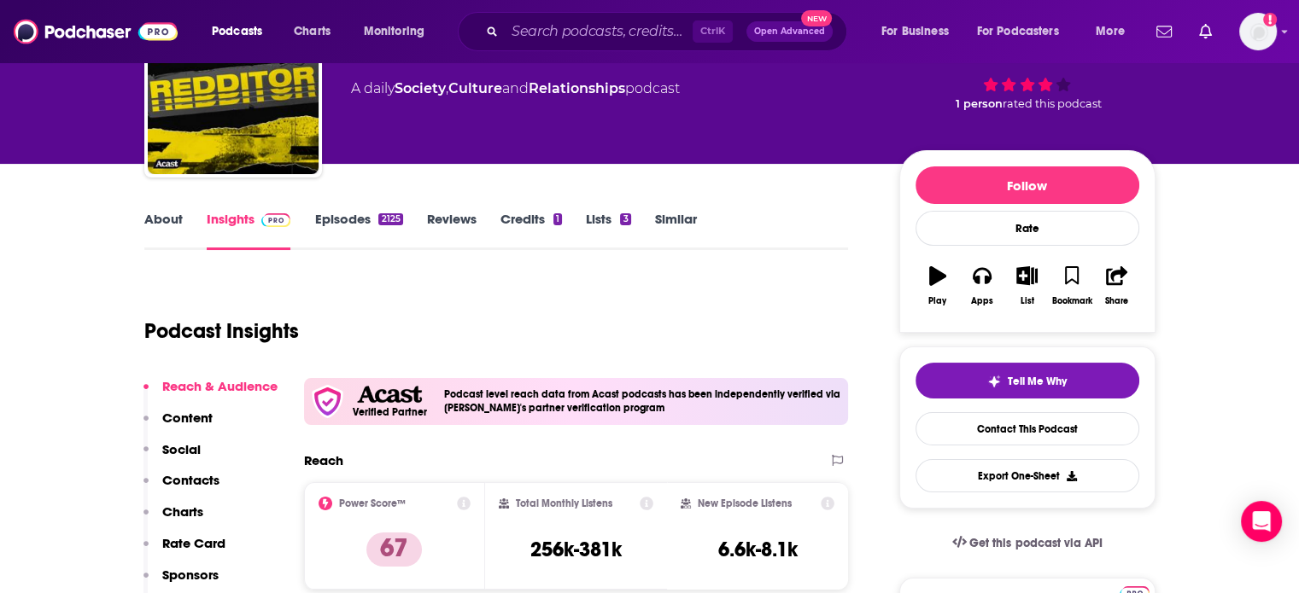
scroll to position [85, 0]
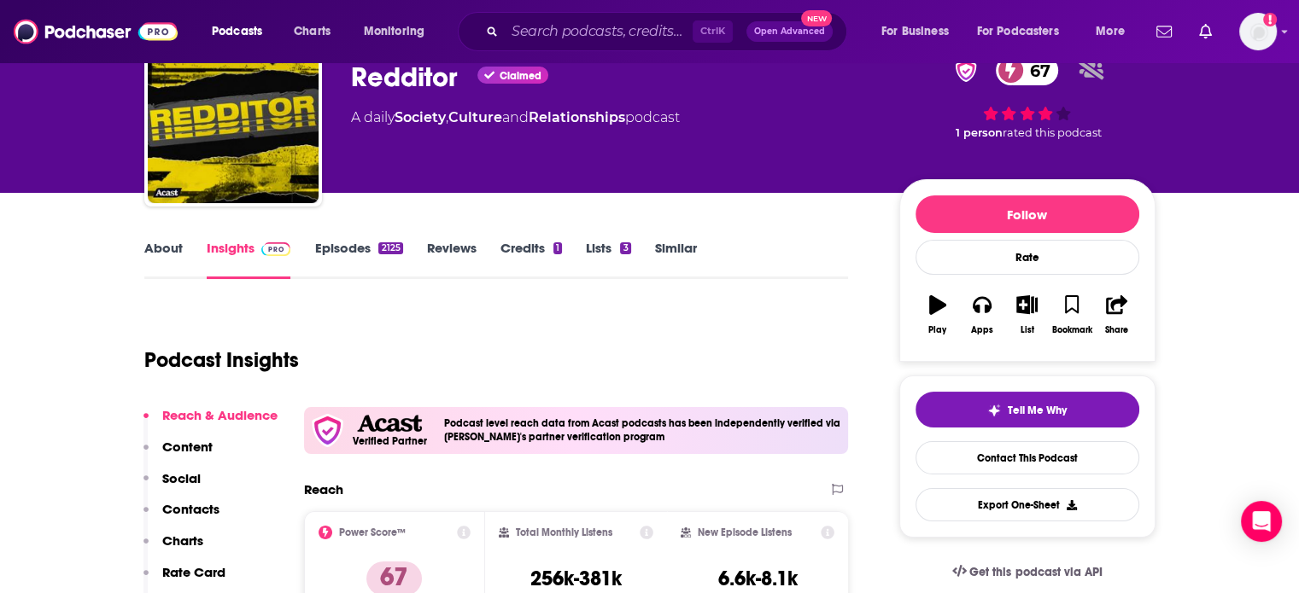
click at [317, 259] on link "Episodes 2125" at bounding box center [358, 259] width 88 height 39
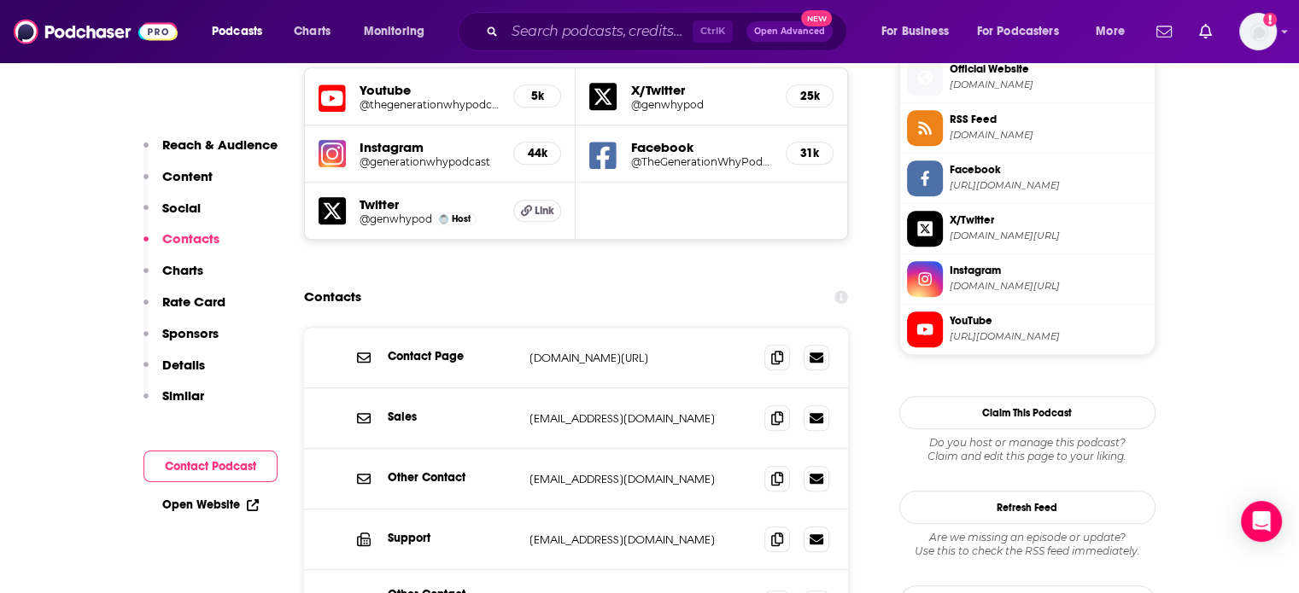
scroll to position [1537, 0]
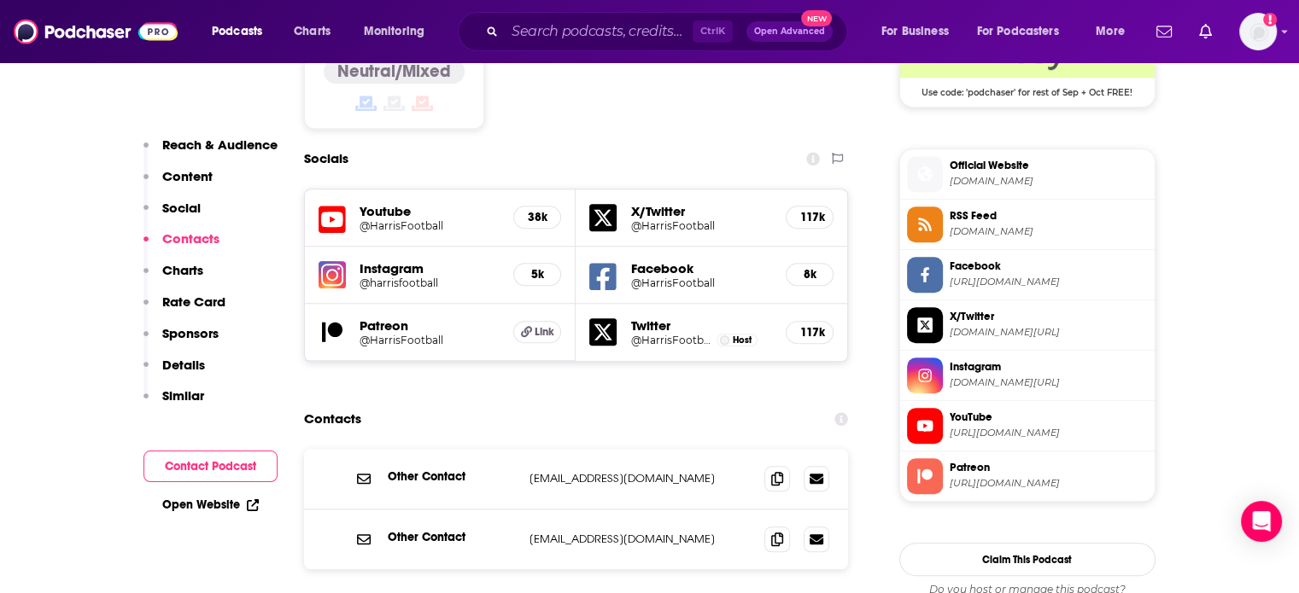
scroll to position [1622, 0]
